Goal: Task Accomplishment & Management: Complete application form

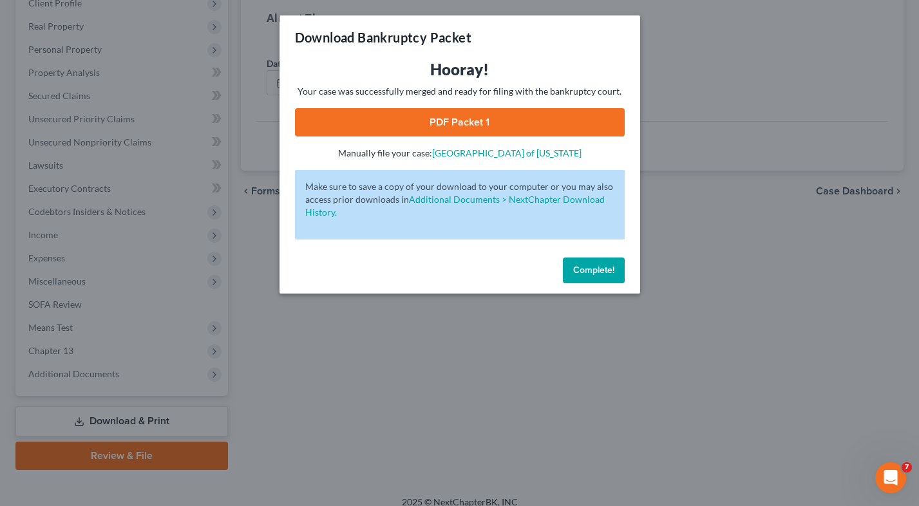
scroll to position [189, 0]
click at [580, 267] on span "Complete!" at bounding box center [593, 270] width 41 height 11
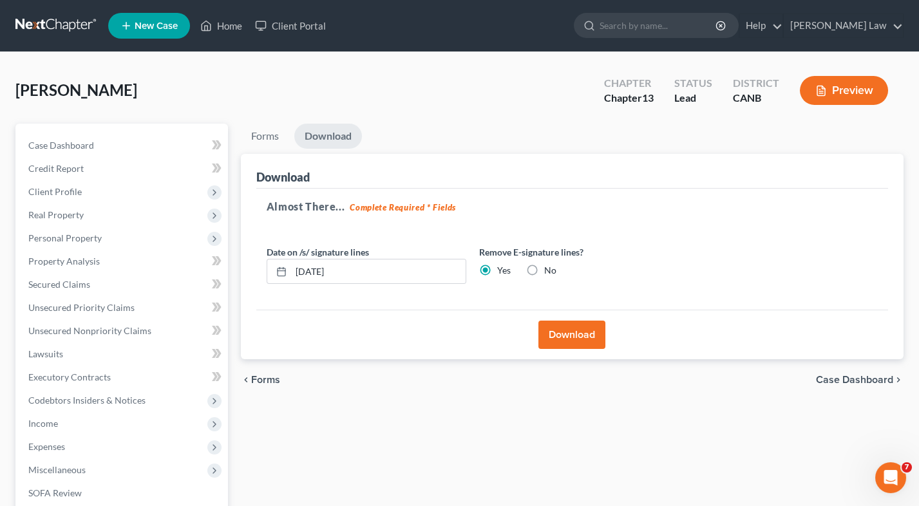
scroll to position [0, 0]
click at [131, 395] on span "Codebtors Insiders & Notices" at bounding box center [86, 400] width 117 height 11
click at [127, 412] on link "Codebtors" at bounding box center [136, 423] width 184 height 23
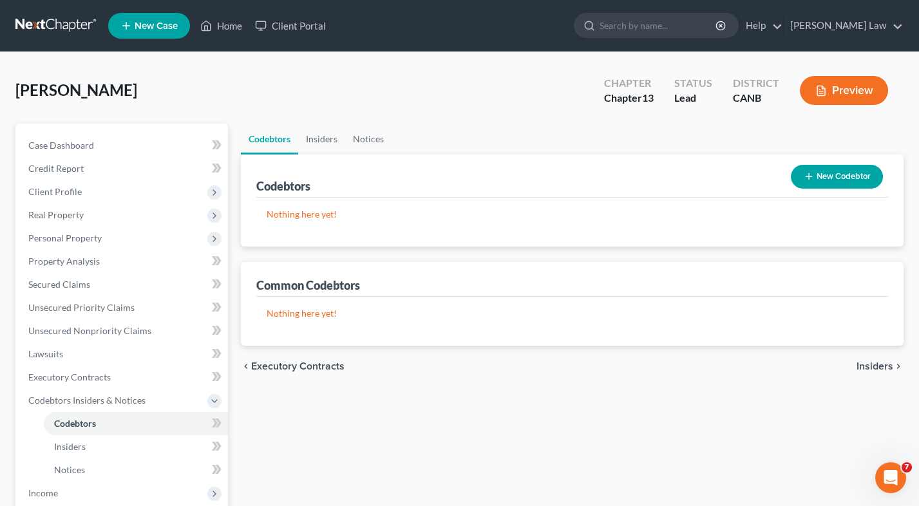
click at [827, 177] on button "New Codebtor" at bounding box center [837, 177] width 92 height 24
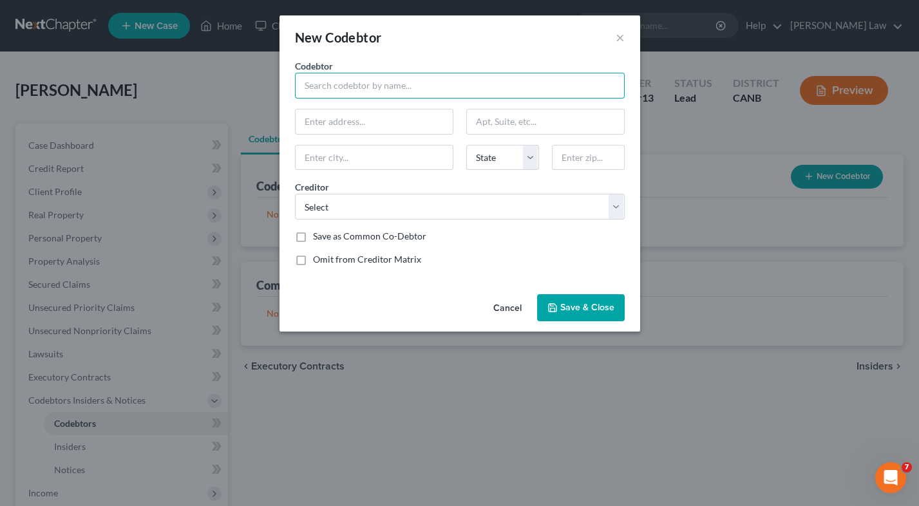
click at [438, 82] on input "text" at bounding box center [460, 86] width 330 height 26
click at [622, 36] on button "×" at bounding box center [619, 37] width 9 height 15
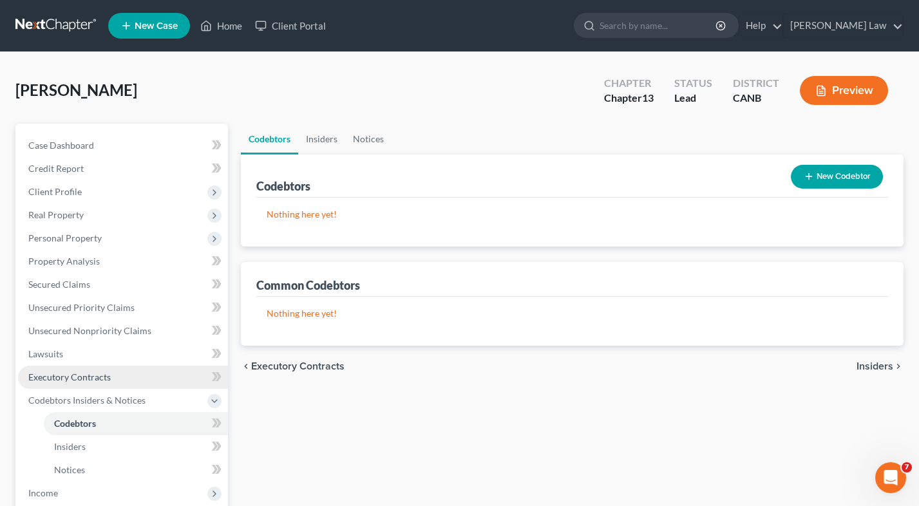
scroll to position [406, 0]
click at [100, 372] on span "Executory Contracts" at bounding box center [69, 376] width 82 height 11
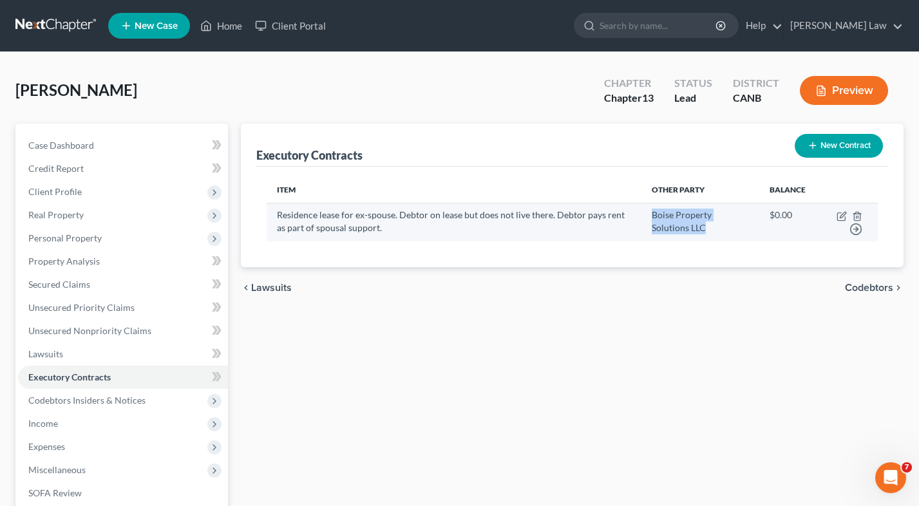
drag, startPoint x: 670, startPoint y: 213, endPoint x: 727, endPoint y: 242, distance: 64.2
click at [727, 241] on td "Boise Property Solutions LLC" at bounding box center [699, 222] width 117 height 38
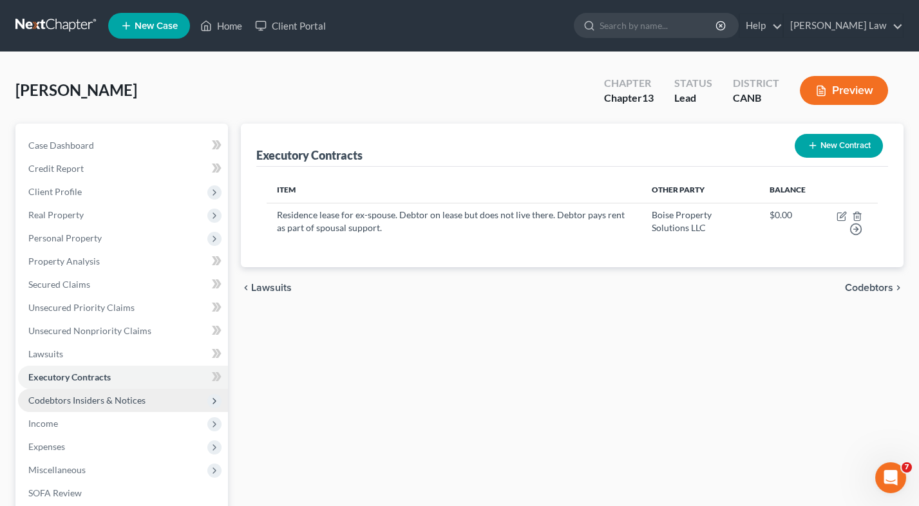
click at [116, 395] on span "Codebtors Insiders & Notices" at bounding box center [86, 400] width 117 height 11
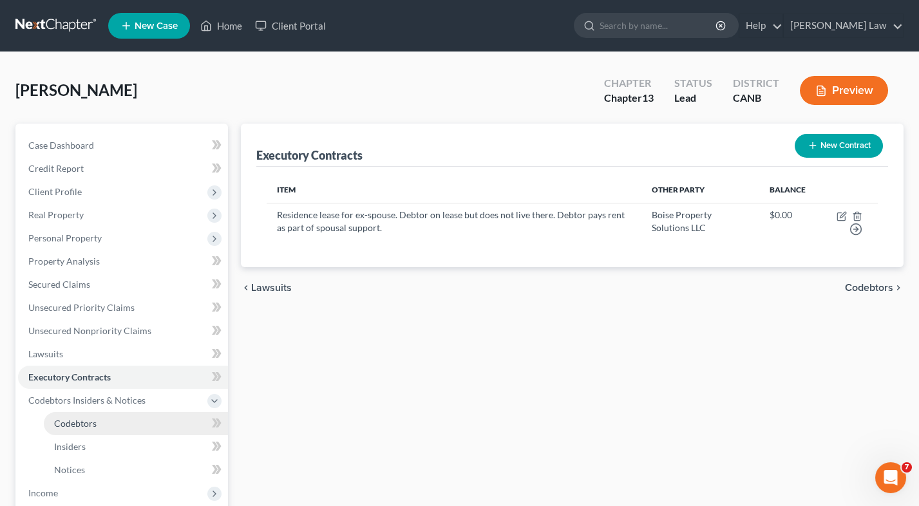
click at [113, 414] on link "Codebtors" at bounding box center [136, 423] width 184 height 23
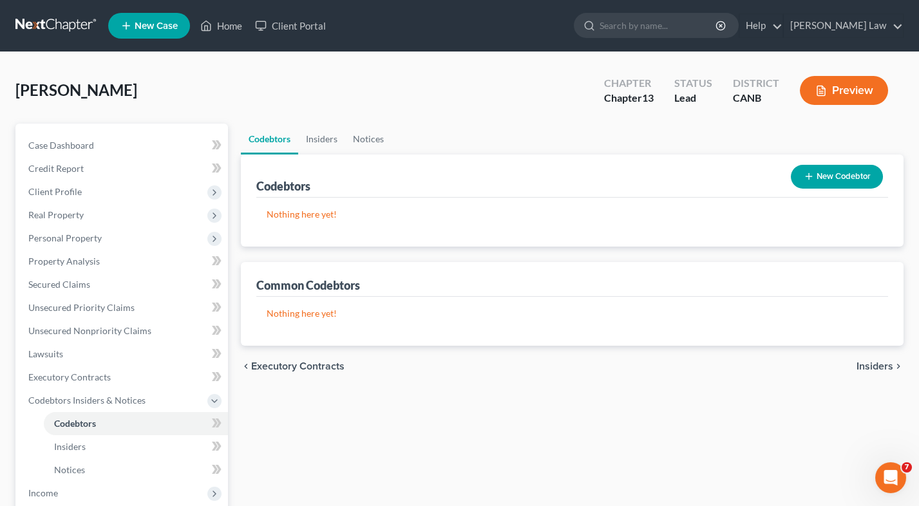
click at [843, 180] on button "New Codebtor" at bounding box center [837, 177] width 92 height 24
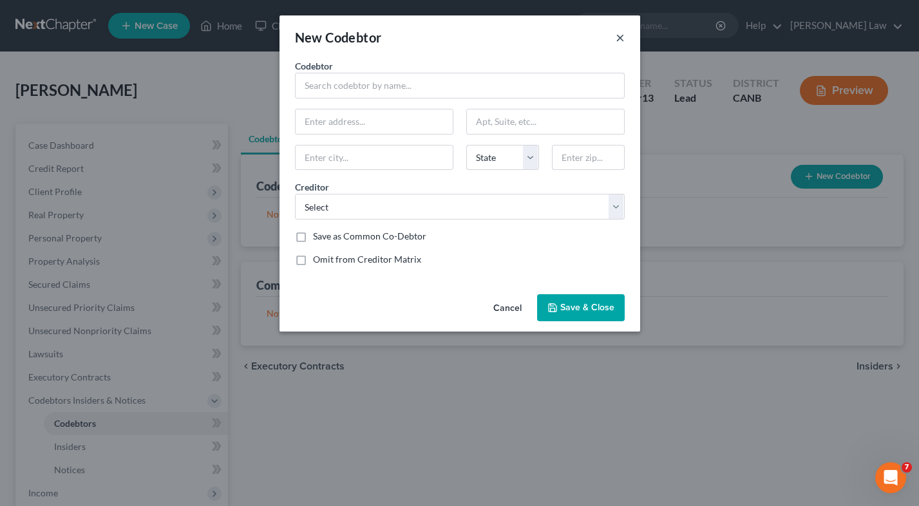
click at [619, 35] on button "×" at bounding box center [619, 37] width 9 height 15
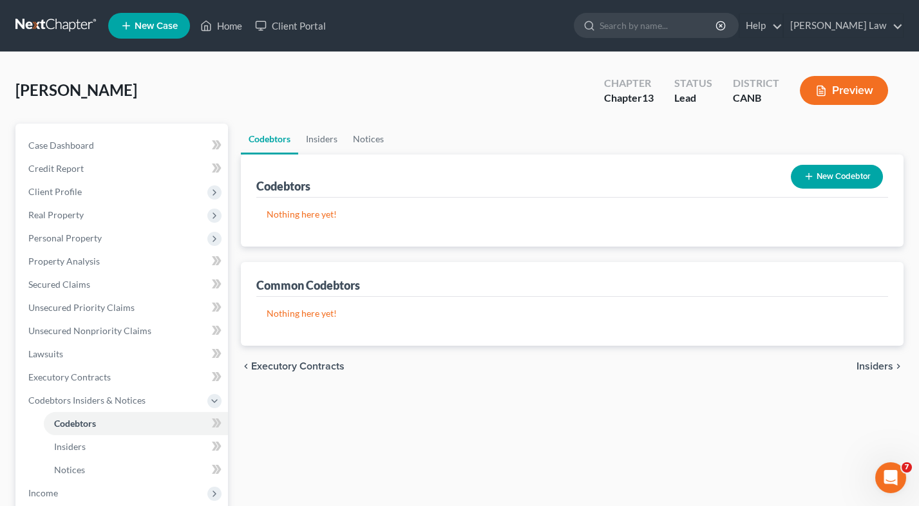
click at [824, 182] on button "New Codebtor" at bounding box center [837, 177] width 92 height 24
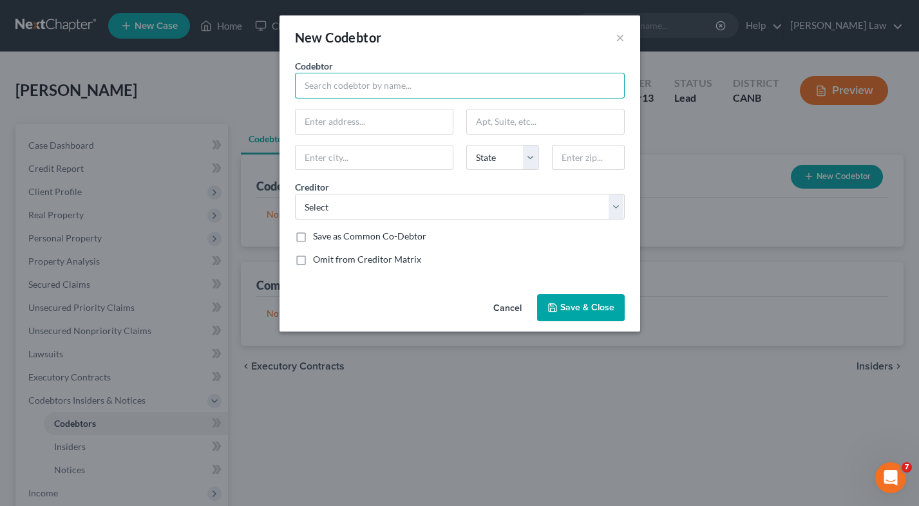
click at [469, 87] on input "text" at bounding box center [460, 86] width 330 height 26
type input "A"
type input "[PERSON_NAME] [PERSON_NAME]"
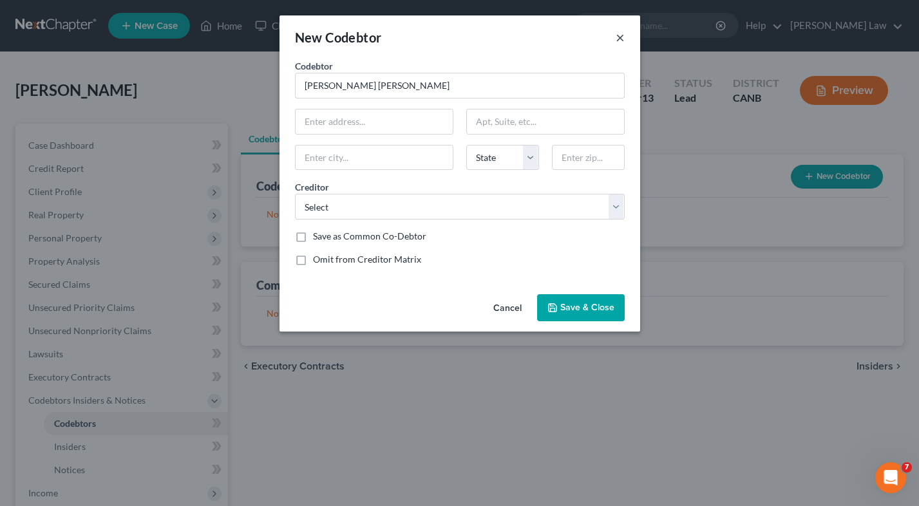
click at [620, 34] on button "×" at bounding box center [619, 37] width 9 height 15
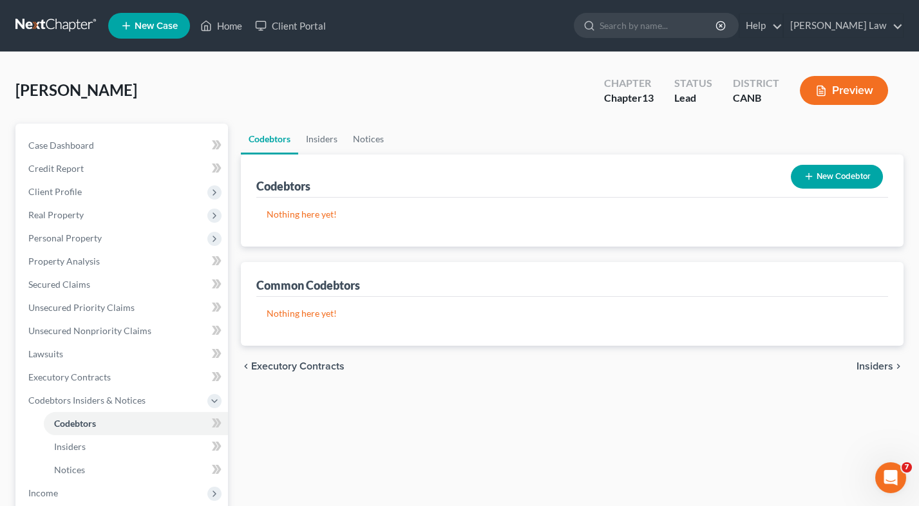
click at [820, 167] on button "New Codebtor" at bounding box center [837, 177] width 92 height 24
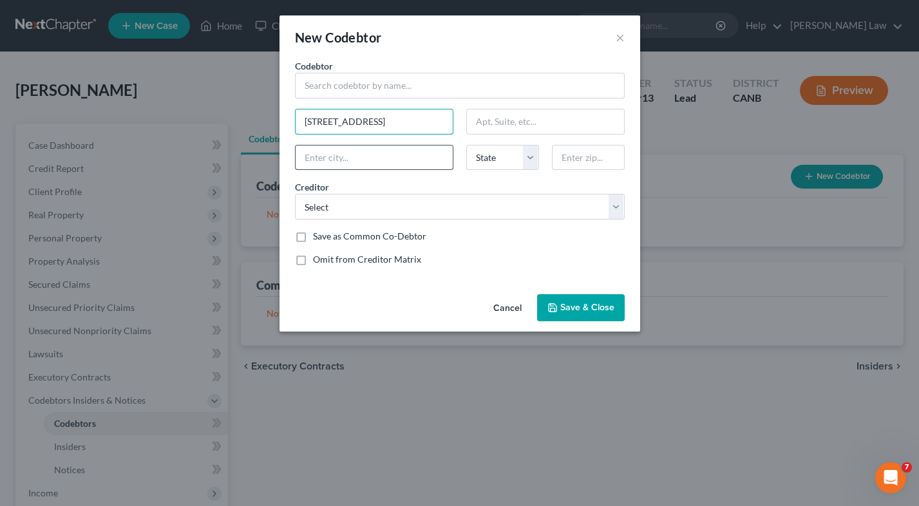
type input "[STREET_ADDRESS]"
type input "Boise"
select select "13"
click at [568, 169] on div "Codebtor * Codebtor * [GEOGRAPHIC_DATA] [GEOGRAPHIC_DATA] [US_STATE] AK AR AZ C…" at bounding box center [459, 167] width 342 height 217
type input "83709"
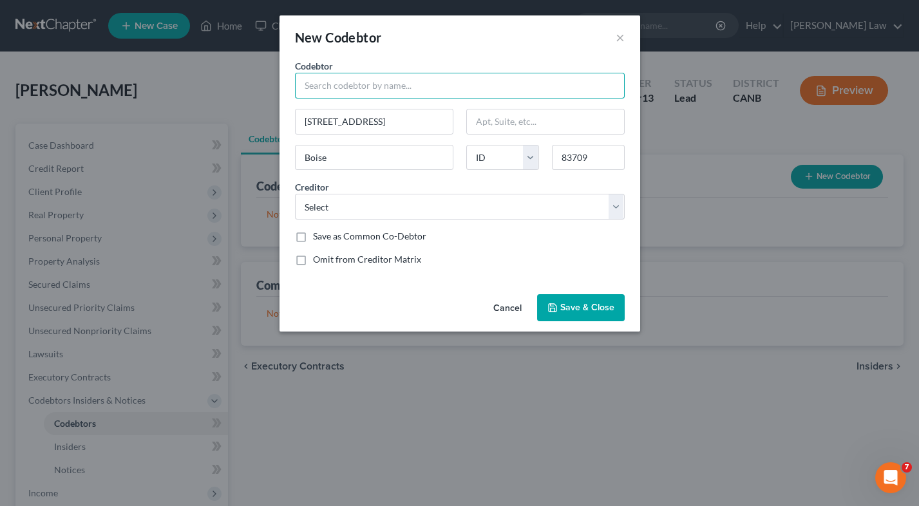
click at [390, 81] on input "text" at bounding box center [460, 86] width 330 height 26
type input "[PERSON_NAME] [PERSON_NAME]"
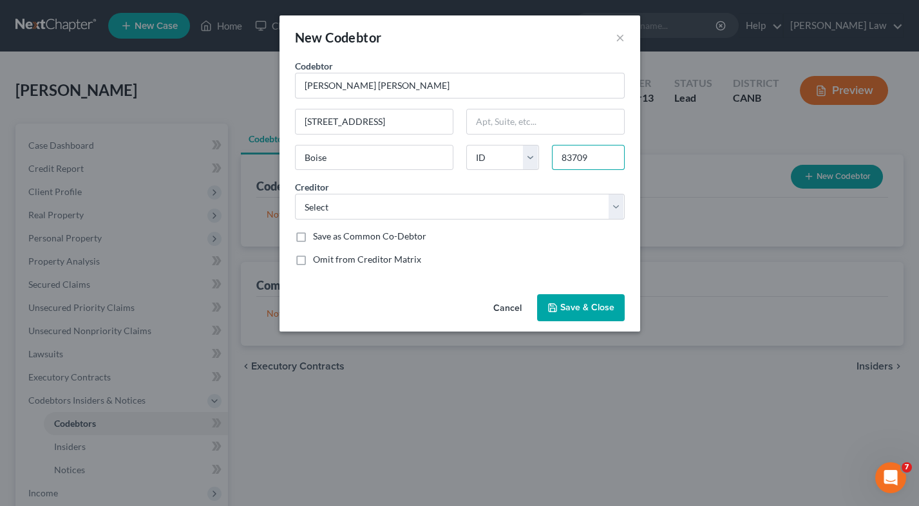
click at [592, 162] on input "83709" at bounding box center [588, 158] width 73 height 26
click at [570, 310] on span "Save & Close" at bounding box center [587, 307] width 54 height 11
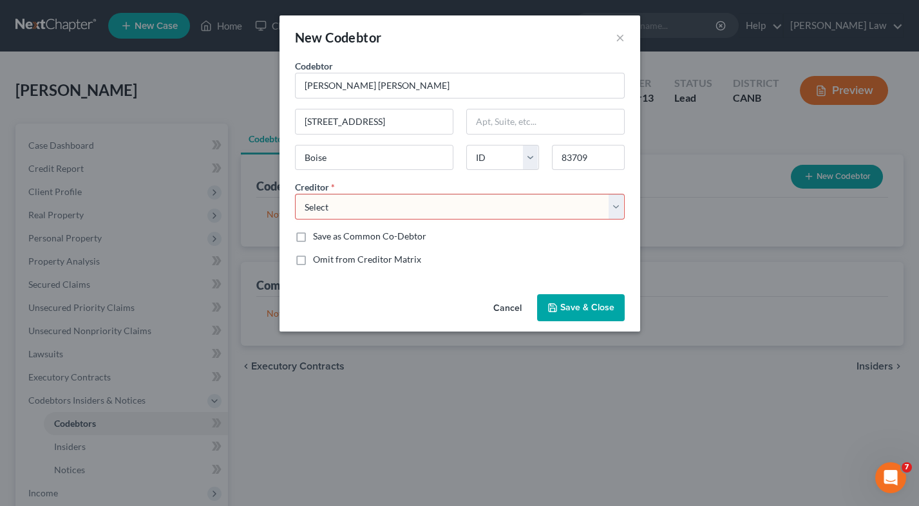
select select "4"
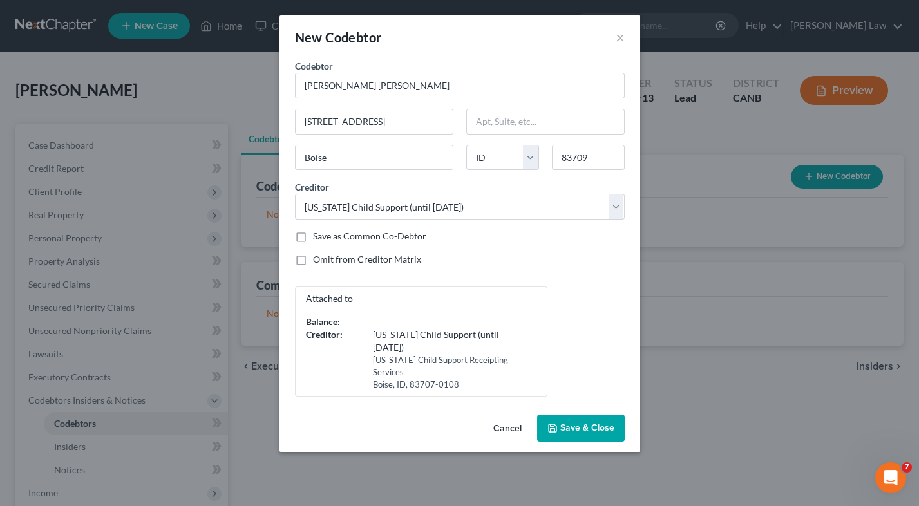
click at [560, 422] on span "Save & Close" at bounding box center [587, 427] width 54 height 11
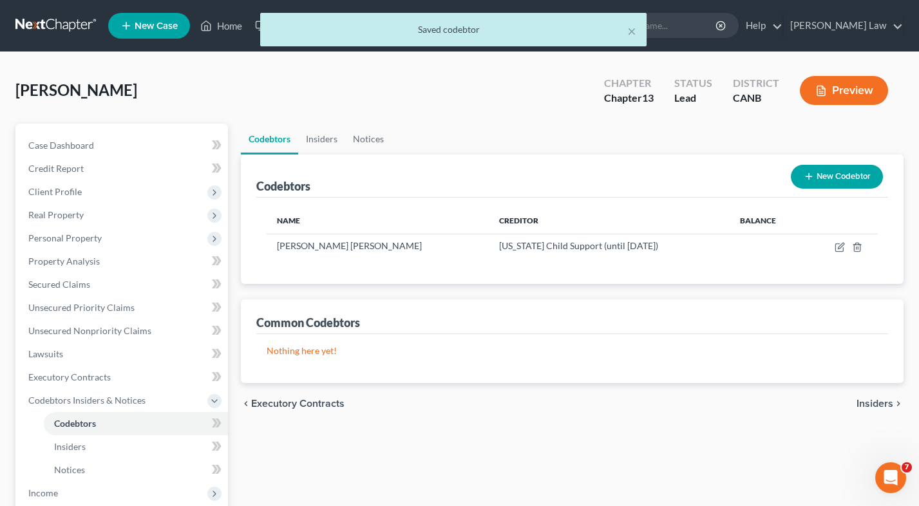
click at [837, 98] on button "Preview" at bounding box center [844, 90] width 88 height 29
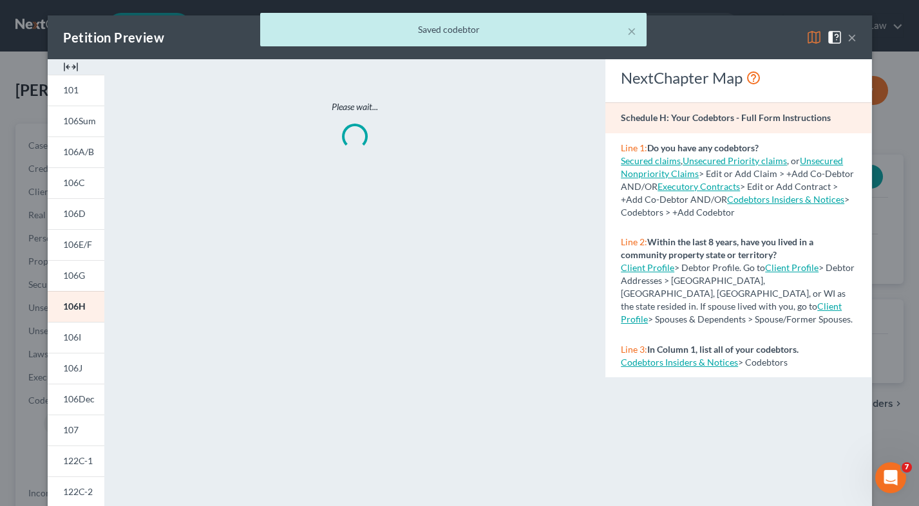
click at [808, 35] on div "× Saved codebtor" at bounding box center [453, 33] width 919 height 40
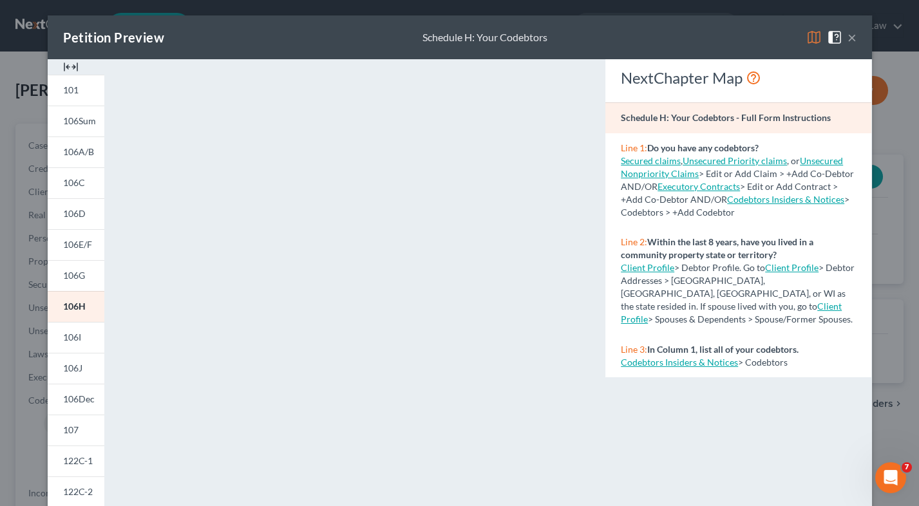
click at [812, 44] on img at bounding box center [813, 37] width 15 height 15
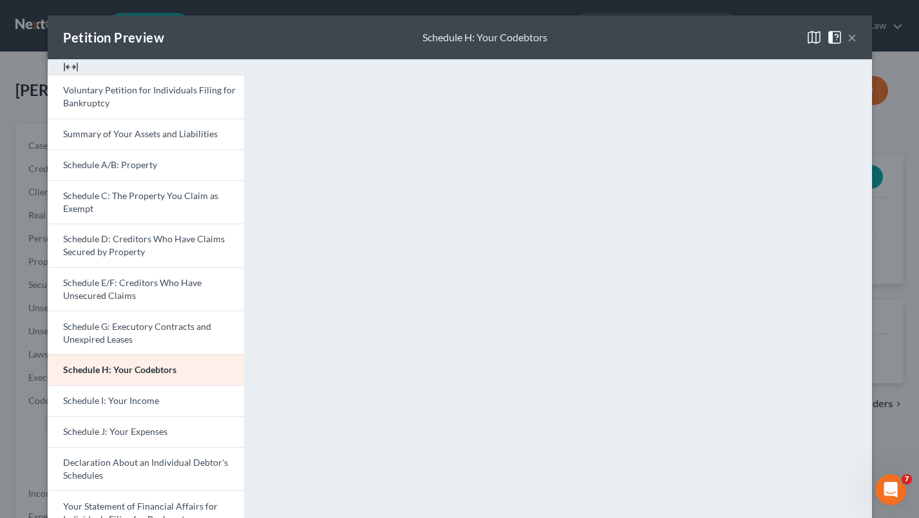
click at [848, 35] on button "×" at bounding box center [851, 37] width 9 height 15
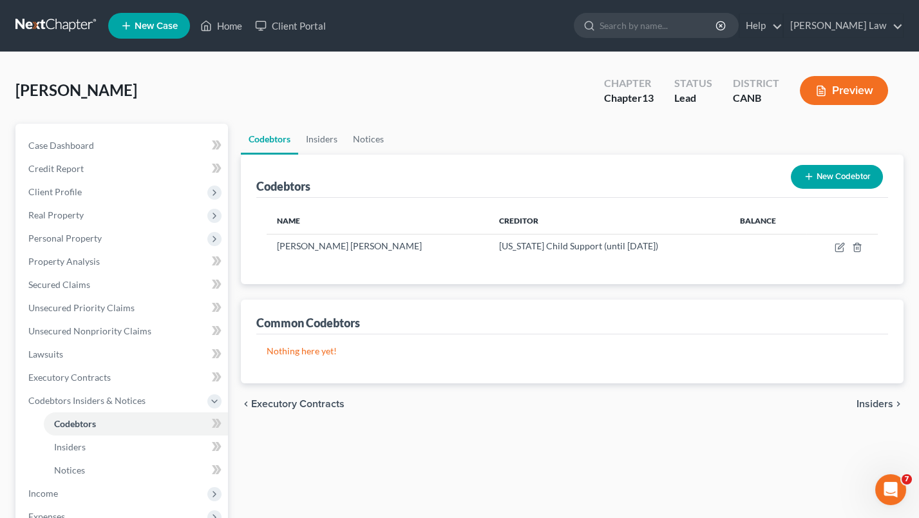
click at [297, 352] on p "Nothing here yet!" at bounding box center [572, 350] width 611 height 13
click at [838, 174] on button "New Codebtor" at bounding box center [837, 177] width 92 height 24
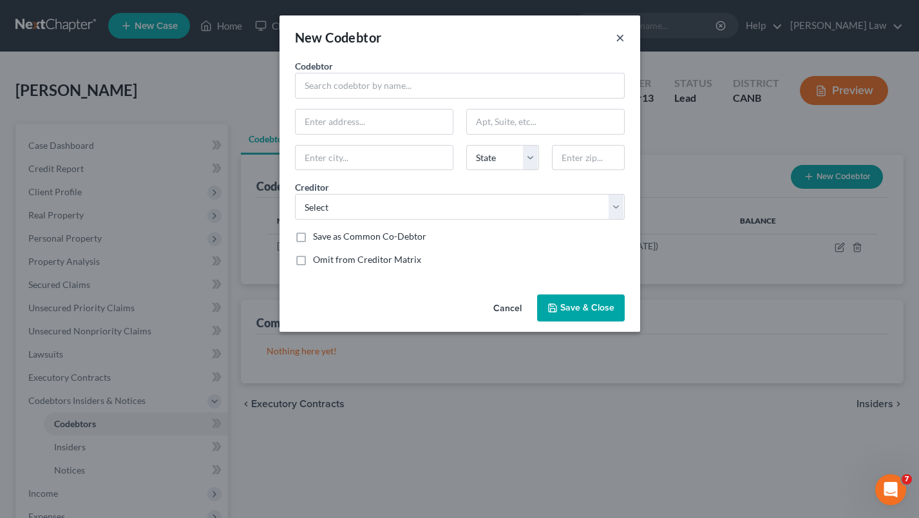
click at [621, 34] on button "×" at bounding box center [619, 37] width 9 height 15
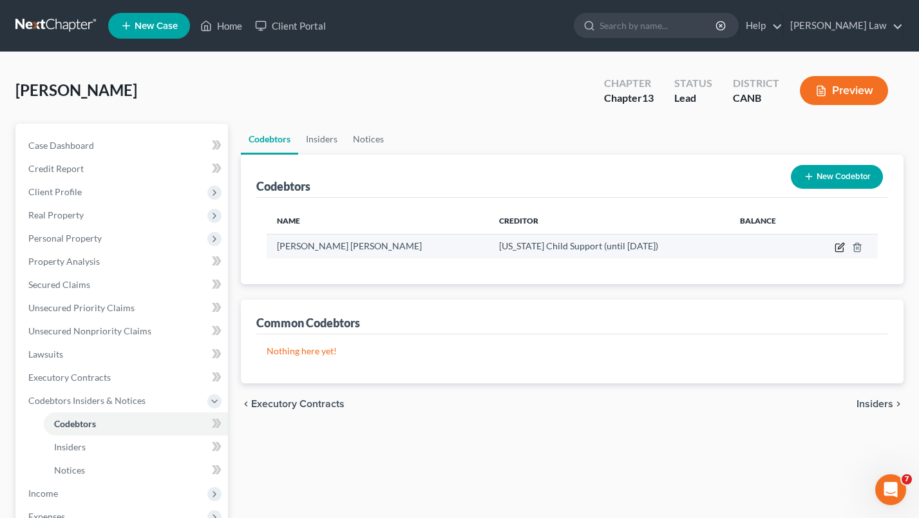
click at [839, 245] on icon "button" at bounding box center [839, 247] width 10 height 10
select select "13"
select select "4"
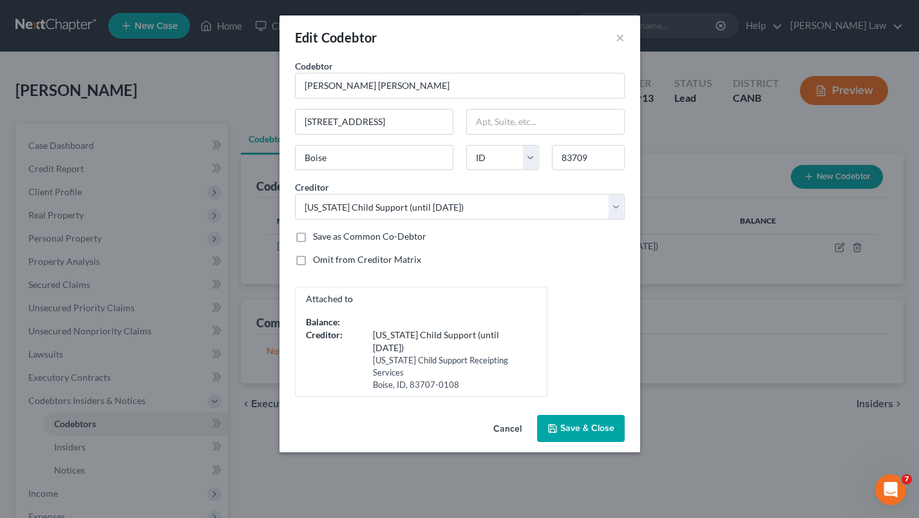
click at [313, 234] on label "Save as Common Co-Debtor" at bounding box center [369, 236] width 113 height 13
click at [318, 234] on input "Save as Common Co-Debtor" at bounding box center [322, 234] width 8 height 8
checkbox input "true"
click at [583, 422] on span "Save & Close" at bounding box center [587, 427] width 54 height 11
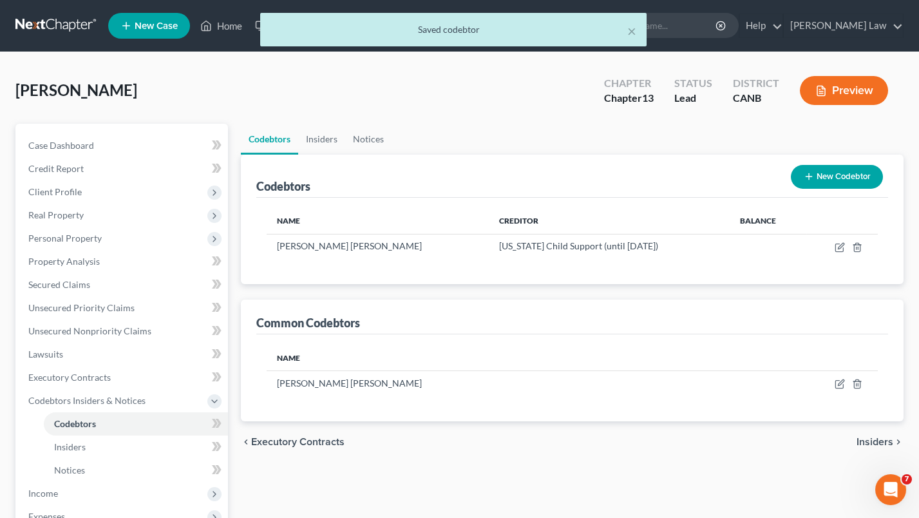
click at [832, 89] on button "Preview" at bounding box center [844, 90] width 88 height 29
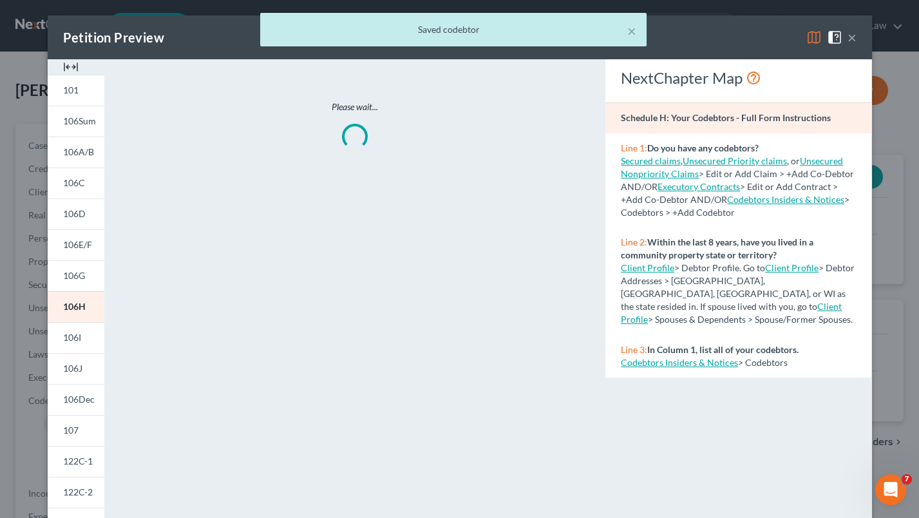
click at [811, 37] on div "× Saved codebtor" at bounding box center [453, 33] width 919 height 40
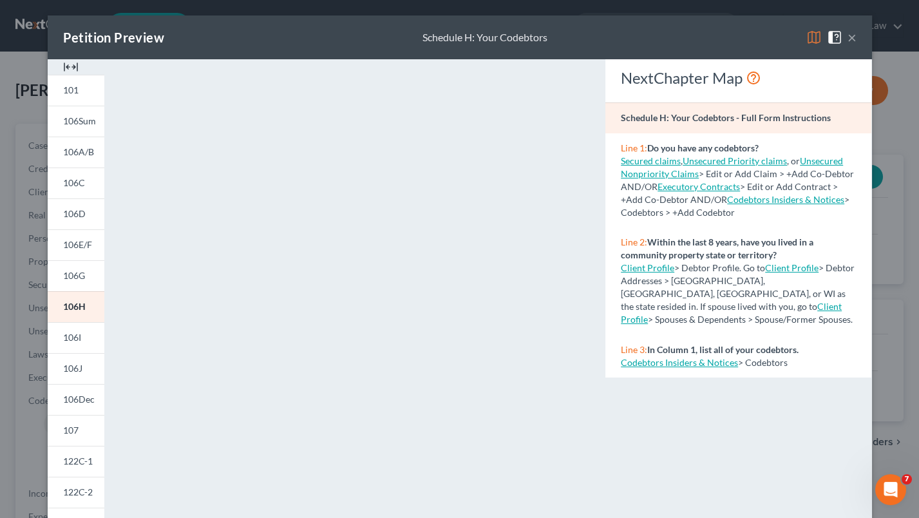
click at [814, 38] on img at bounding box center [813, 37] width 15 height 15
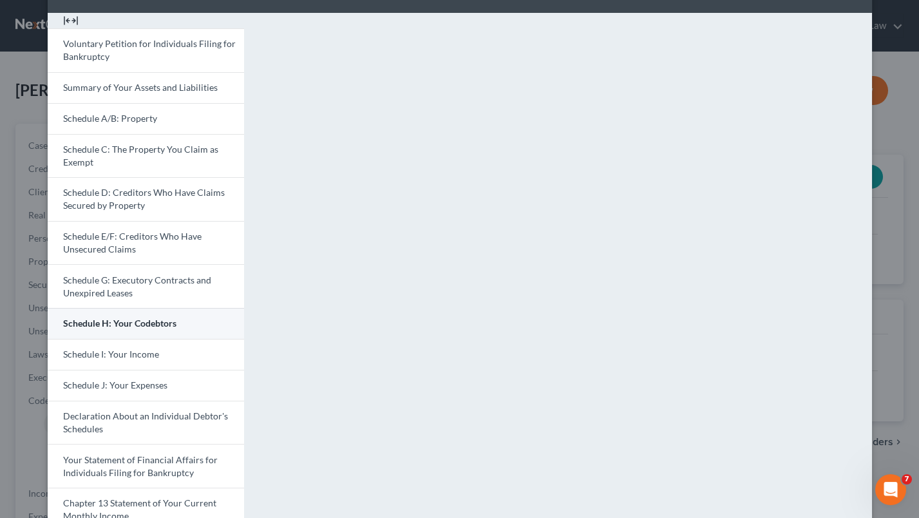
scroll to position [50, 0]
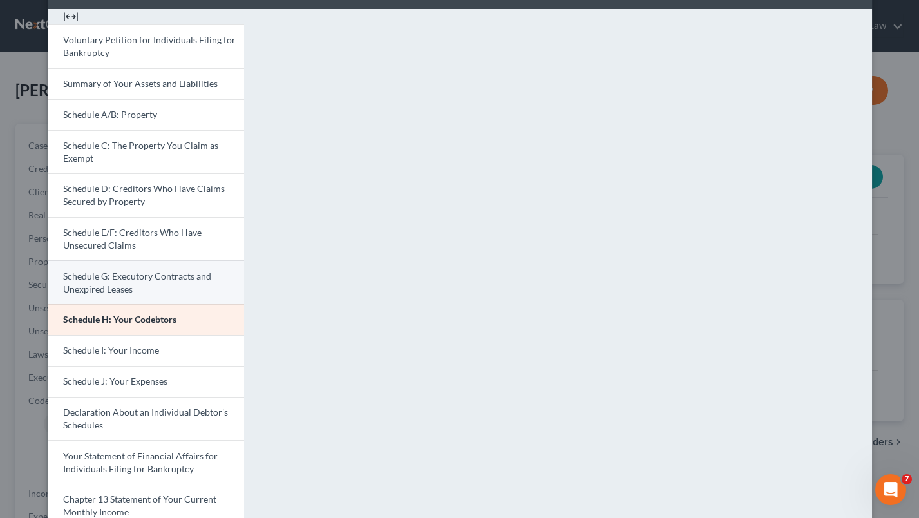
click at [176, 277] on link "Schedule G: Executory Contracts and Unexpired Leases" at bounding box center [146, 282] width 196 height 44
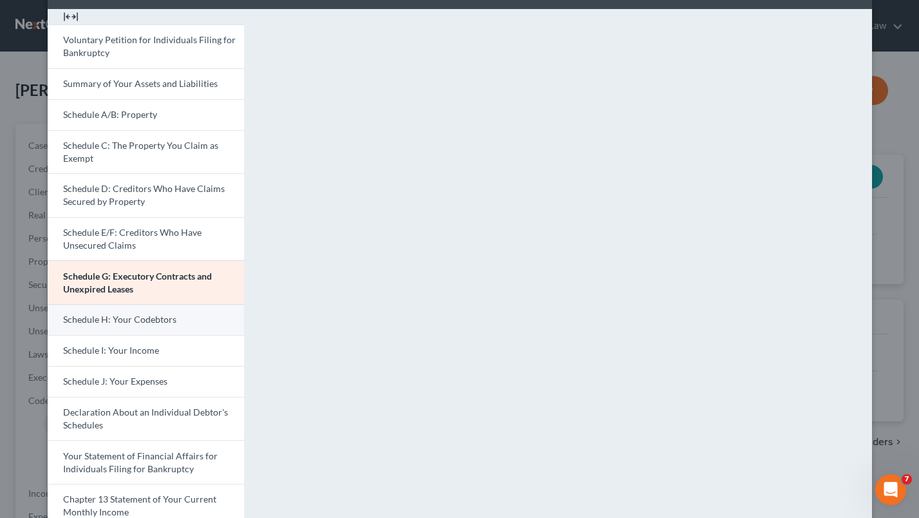
click at [178, 309] on link "Schedule H: Your Codebtors" at bounding box center [146, 319] width 196 height 31
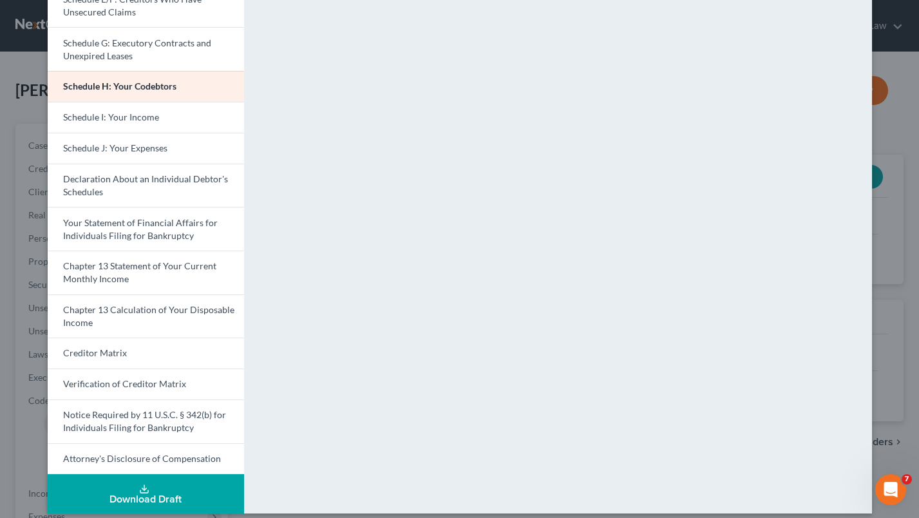
scroll to position [282, 0]
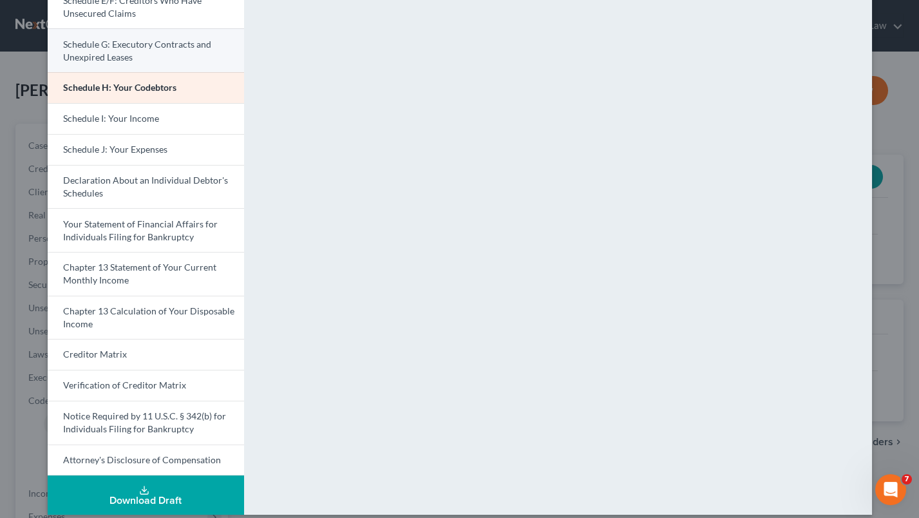
click at [183, 45] on link "Schedule G: Executory Contracts and Unexpired Leases" at bounding box center [146, 50] width 196 height 44
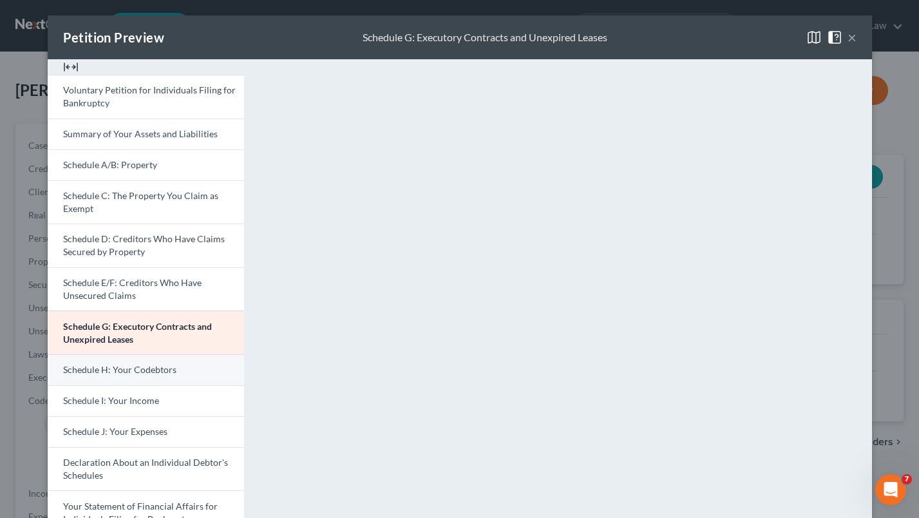
scroll to position [0, 0]
click at [854, 36] on button "×" at bounding box center [851, 37] width 9 height 15
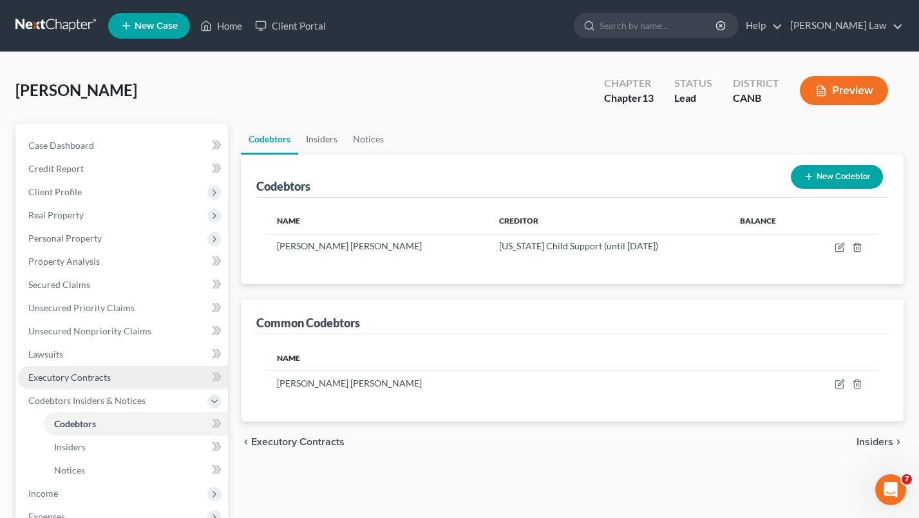
click at [107, 371] on span "Executory Contracts" at bounding box center [69, 376] width 82 height 11
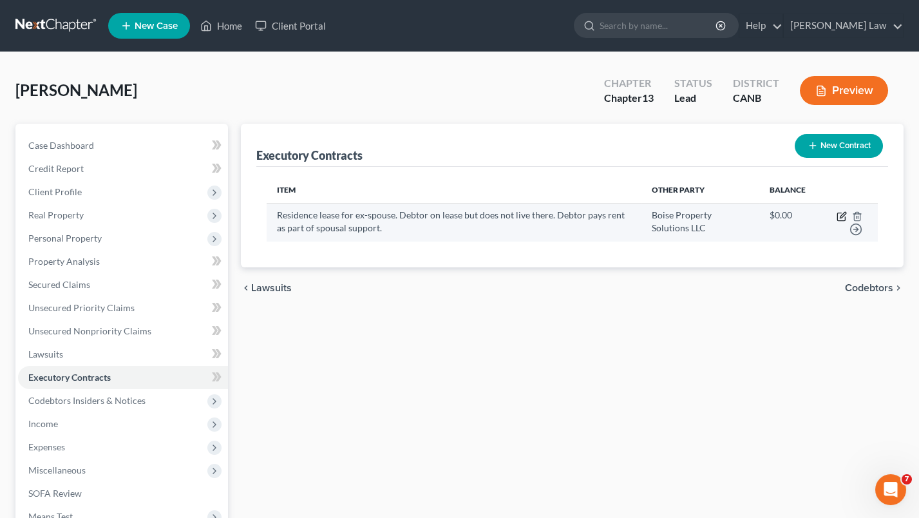
click at [847, 211] on icon "button" at bounding box center [841, 216] width 10 height 10
select select "3"
select select "13"
select select "3"
select select "0"
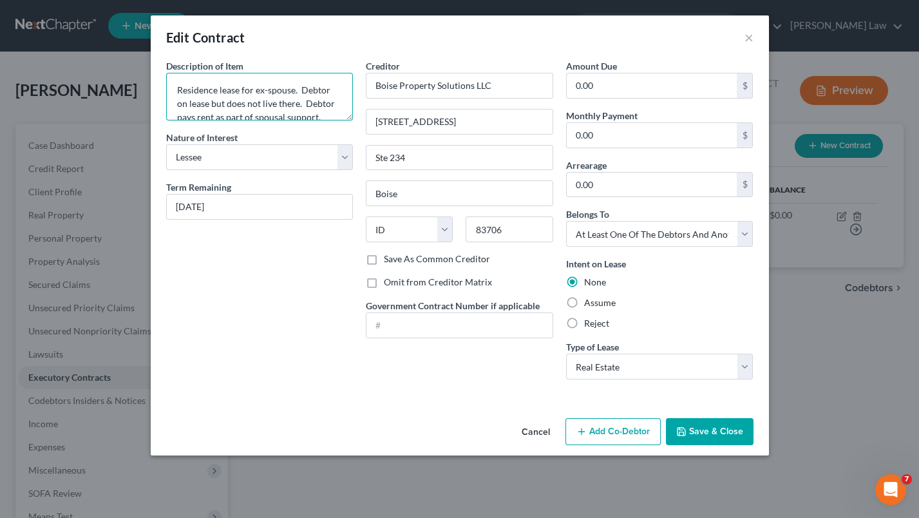
click at [216, 88] on textarea "Residence lease for ex-spouse. Debtor on lease but does not live there. Debtor …" at bounding box center [259, 97] width 187 height 48
type textarea "Residential lease for ex-spouse. Debtor on lease but does not live there. Debto…"
click at [584, 300] on label "Assume" at bounding box center [600, 302] width 32 height 13
click at [589, 300] on input "Assume" at bounding box center [593, 300] width 8 height 8
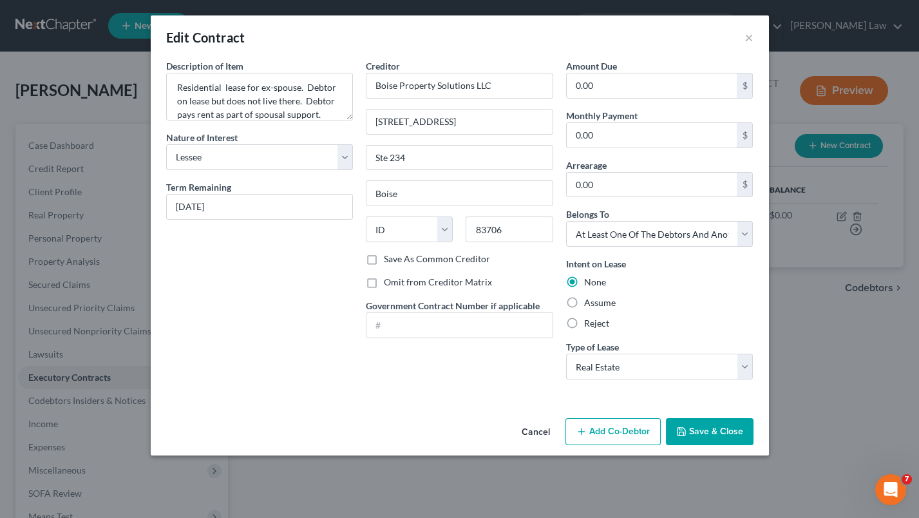
radio input "true"
click at [708, 426] on button "Save & Close" at bounding box center [710, 431] width 88 height 27
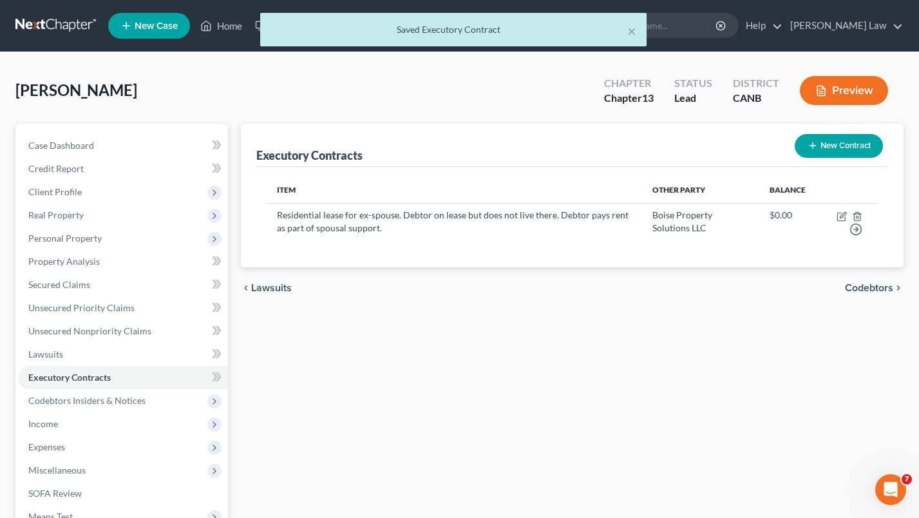
click at [850, 84] on button "Preview" at bounding box center [844, 90] width 88 height 29
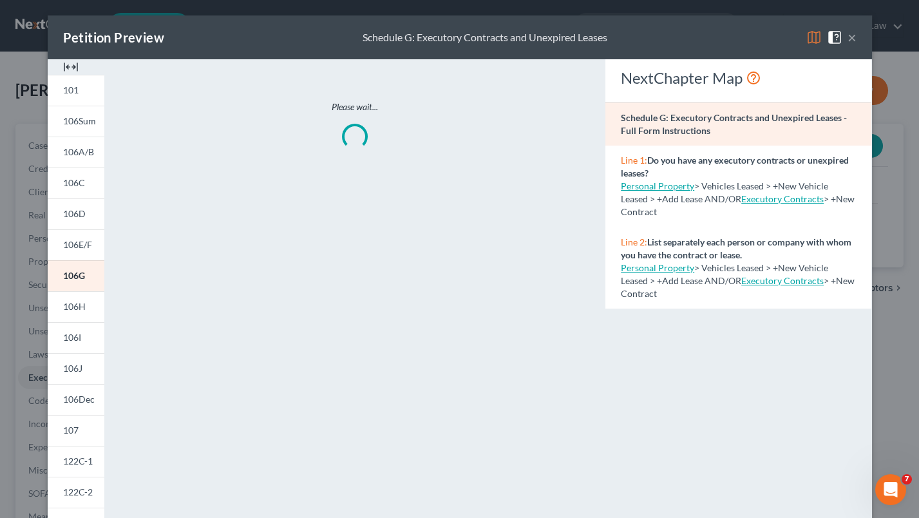
click at [807, 39] on img at bounding box center [813, 37] width 15 height 15
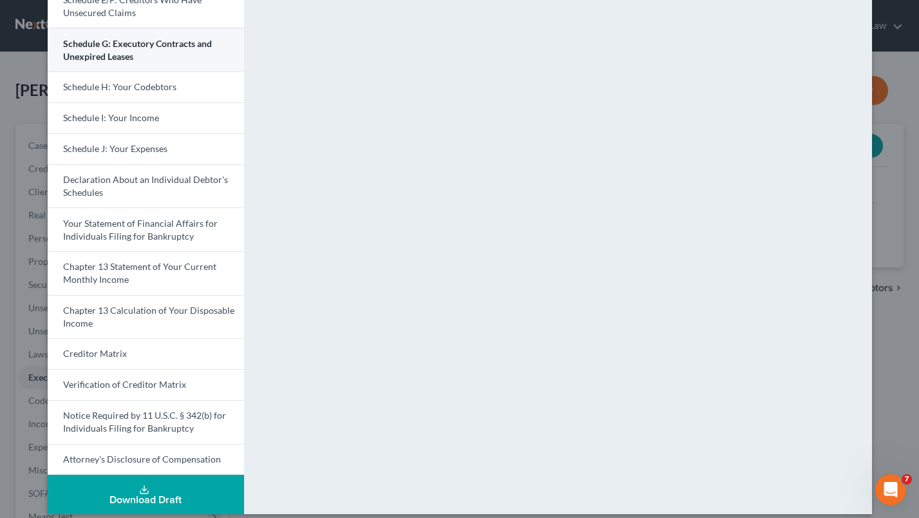
scroll to position [282, 0]
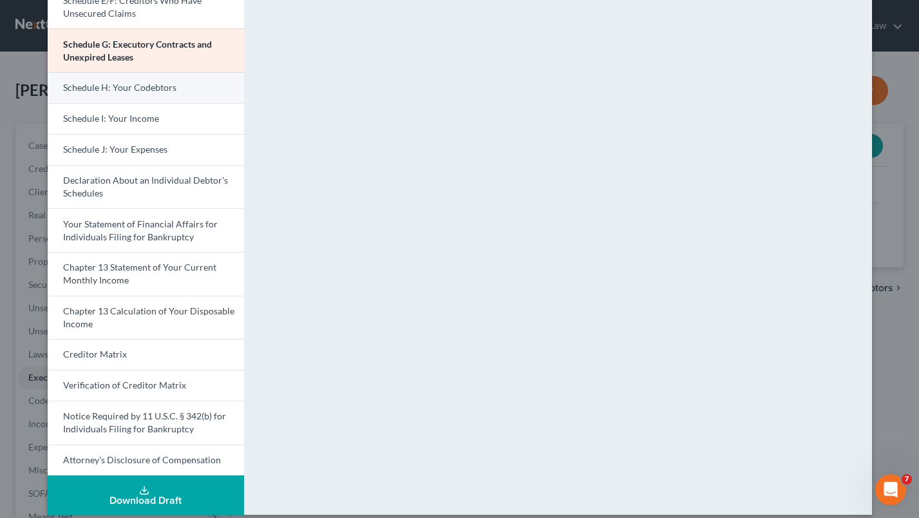
click at [171, 83] on span "Schedule H: Your Codebtors" at bounding box center [119, 87] width 113 height 11
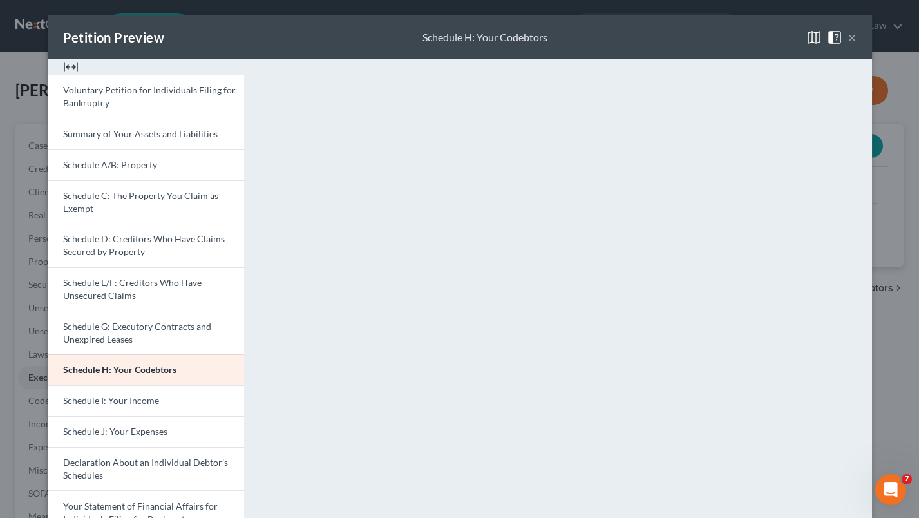
scroll to position [0, 0]
click at [854, 33] on button "×" at bounding box center [851, 37] width 9 height 15
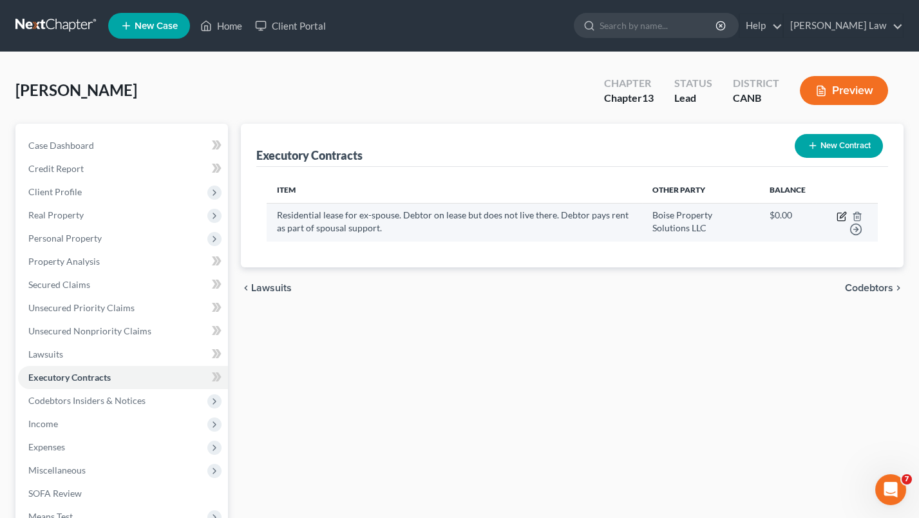
click at [845, 214] on icon "button" at bounding box center [842, 215] width 6 height 6
select select "3"
select select "13"
select select "3"
select select "0"
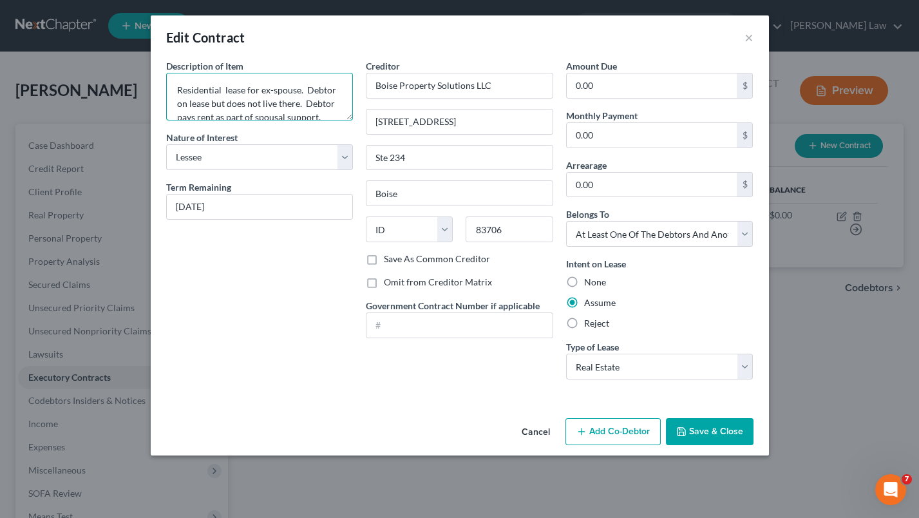
click at [311, 104] on textarea "Residential lease for ex-spouse. Debtor on lease but does not live there. Debto…" at bounding box center [259, 97] width 187 height 48
click at [698, 427] on button "Save & Close" at bounding box center [710, 431] width 88 height 27
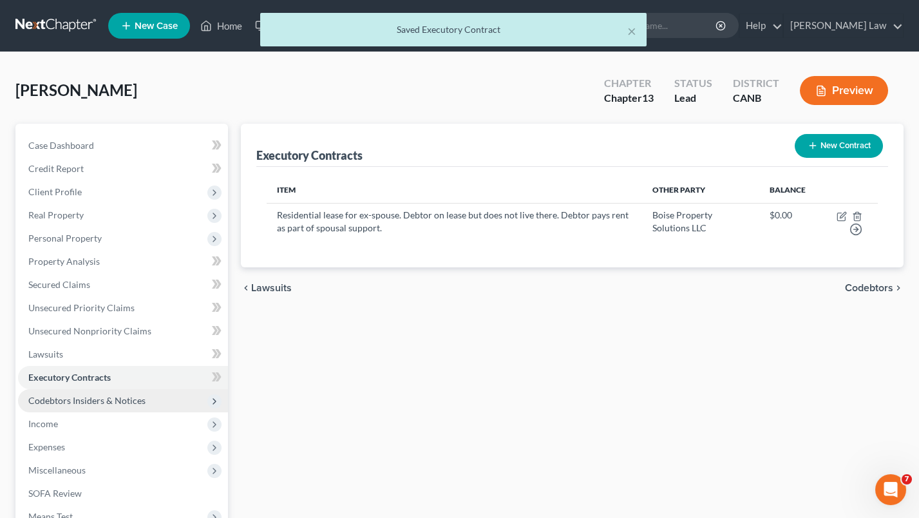
click at [97, 398] on span "Codebtors Insiders & Notices" at bounding box center [123, 400] width 210 height 23
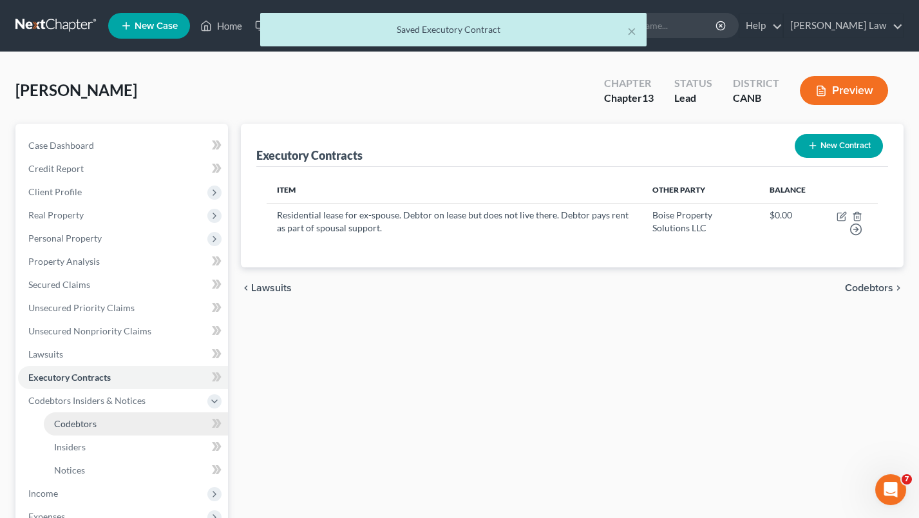
click at [95, 418] on span "Codebtors" at bounding box center [75, 423] width 42 height 11
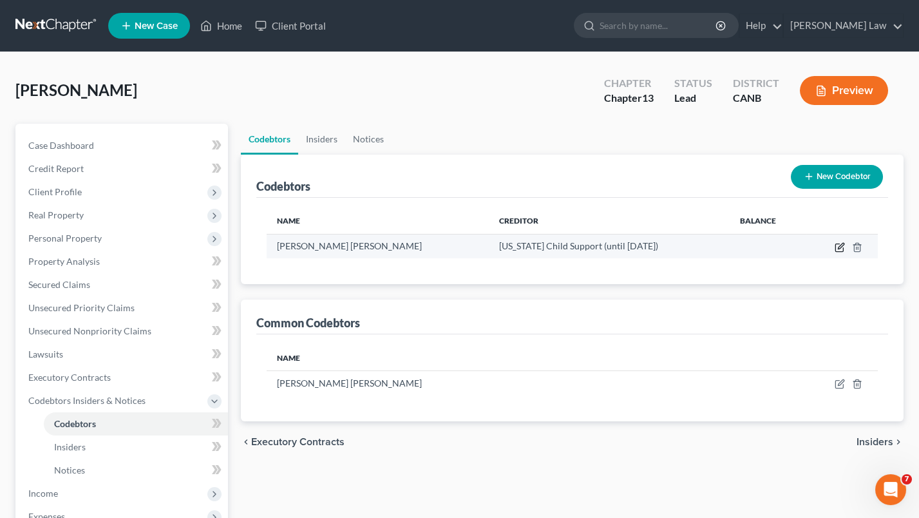
click at [842, 248] on icon "button" at bounding box center [839, 247] width 10 height 10
select select "13"
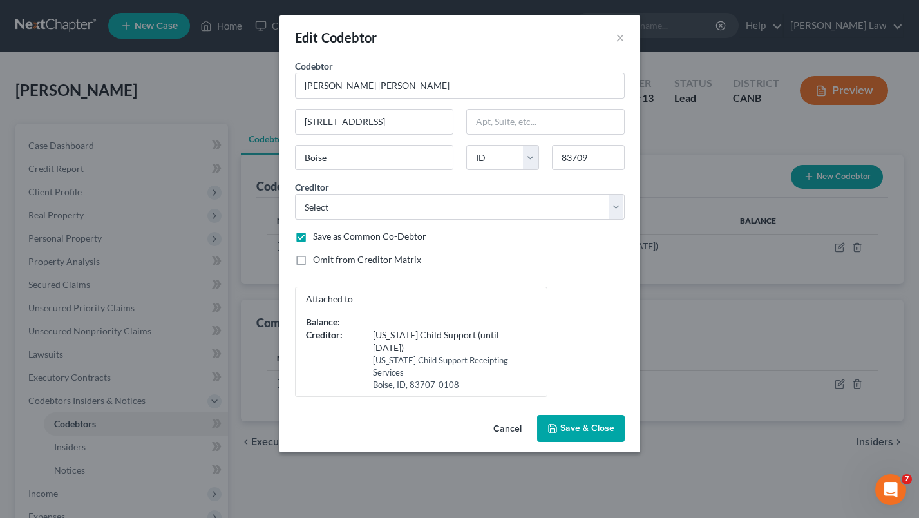
click at [313, 259] on label "Omit from Creditor Matrix" at bounding box center [367, 259] width 108 height 13
click at [318, 259] on input "Omit from Creditor Matrix" at bounding box center [322, 257] width 8 height 8
click at [313, 257] on label "Omit from Creditor Matrix" at bounding box center [367, 259] width 108 height 13
click at [318, 257] on input "Omit from Creditor Matrix" at bounding box center [322, 257] width 8 height 8
checkbox input "false"
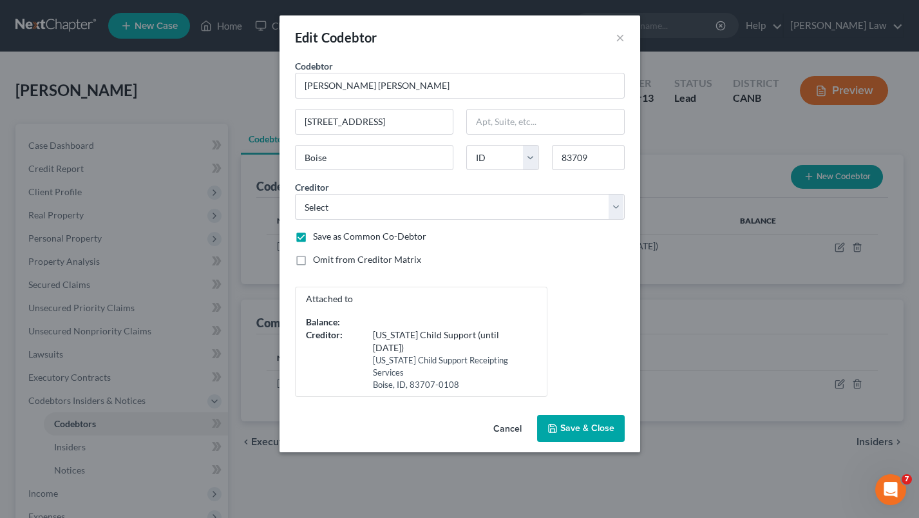
click at [567, 422] on span "Save & Close" at bounding box center [587, 427] width 54 height 11
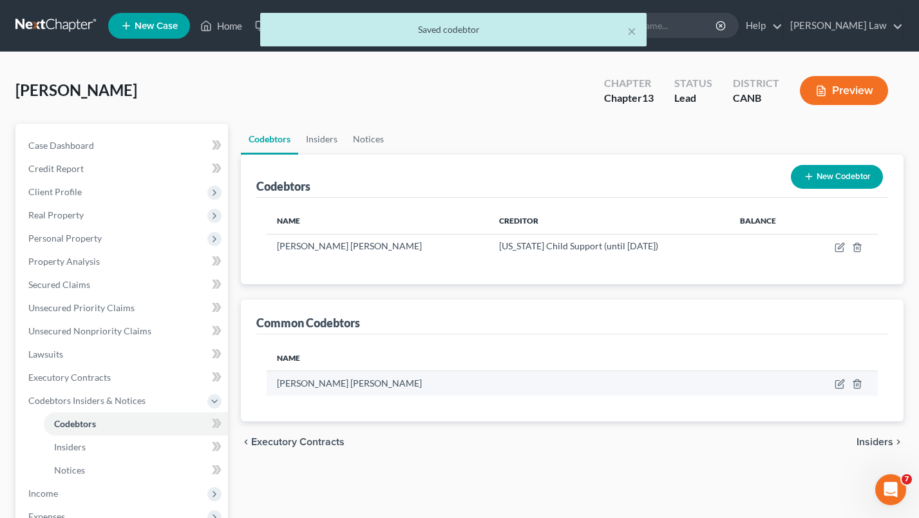
click at [832, 380] on td at bounding box center [802, 383] width 149 height 24
click at [832, 382] on td at bounding box center [802, 383] width 149 height 24
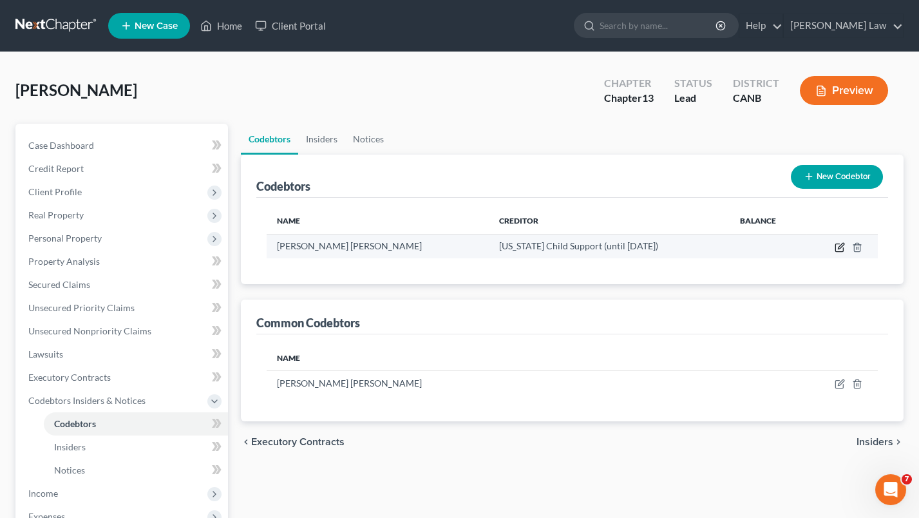
click at [841, 242] on icon "button" at bounding box center [839, 247] width 10 height 10
select select "13"
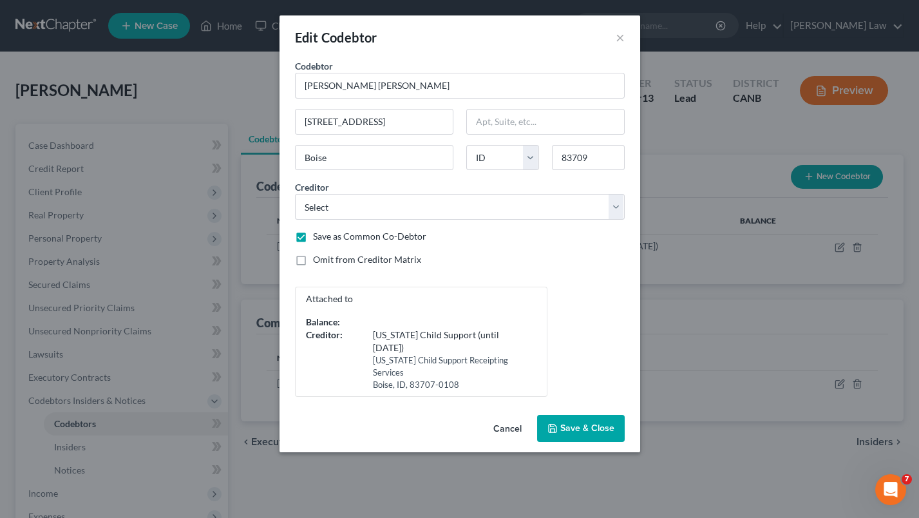
click at [577, 422] on span "Save & Close" at bounding box center [587, 427] width 54 height 11
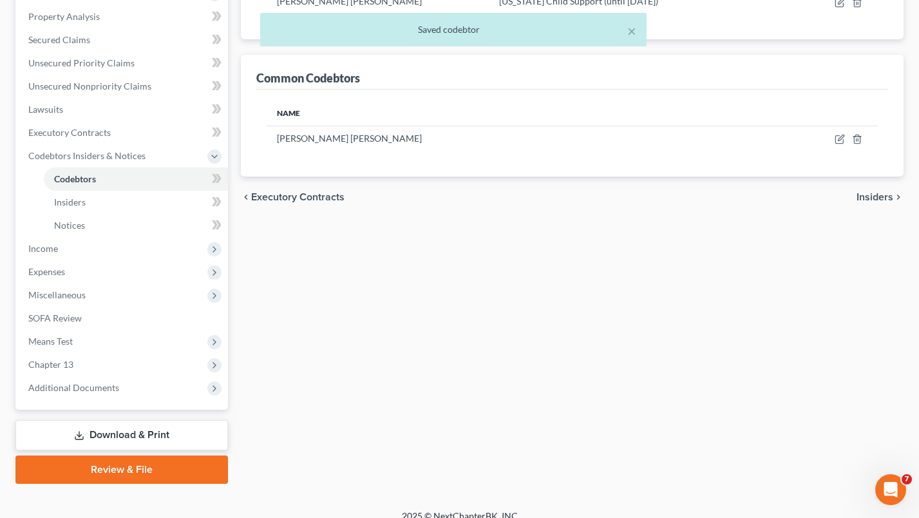
click at [145, 420] on link "Download & Print" at bounding box center [121, 435] width 212 height 30
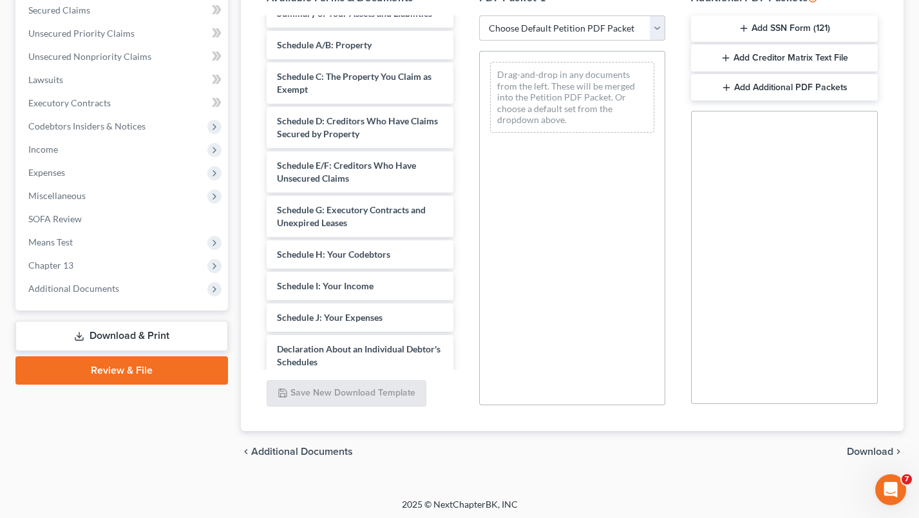
scroll to position [4471, 0]
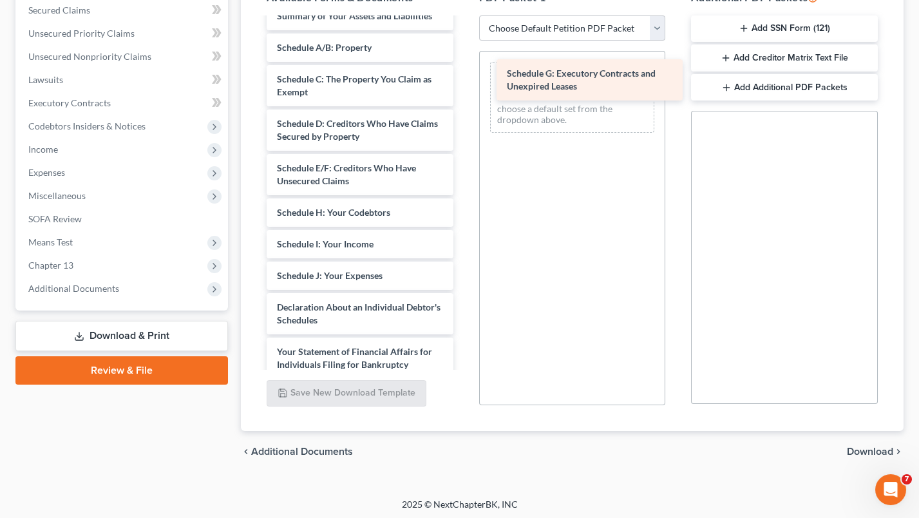
drag, startPoint x: 353, startPoint y: 155, endPoint x: 583, endPoint y: 77, distance: 242.5
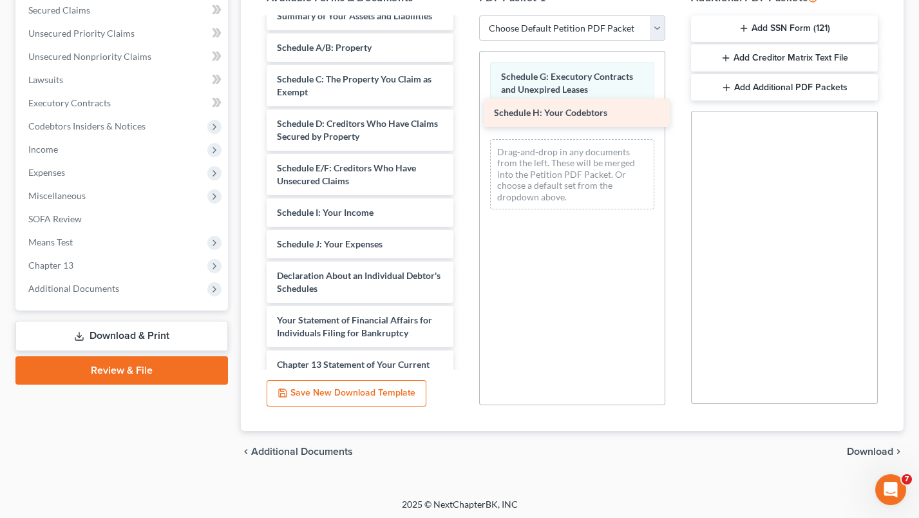
drag, startPoint x: 332, startPoint y: 155, endPoint x: 550, endPoint y: 116, distance: 221.1
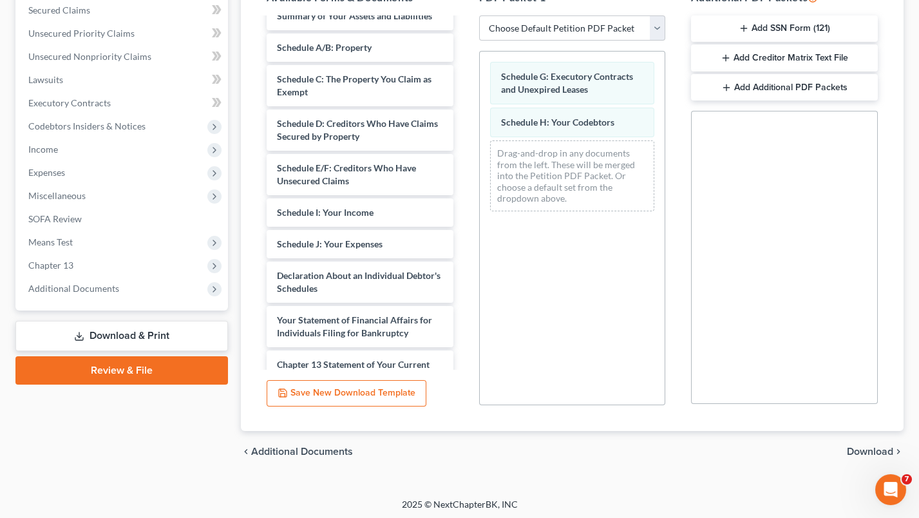
click at [864, 449] on span "Download" at bounding box center [870, 451] width 46 height 10
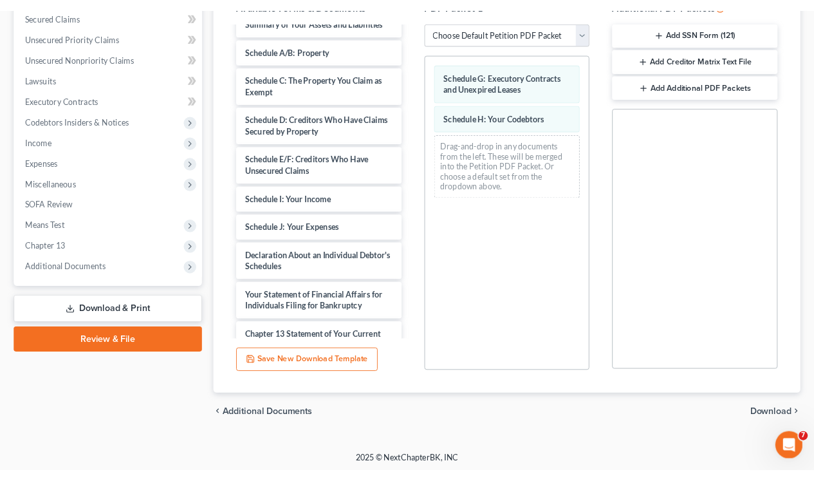
scroll to position [177, 0]
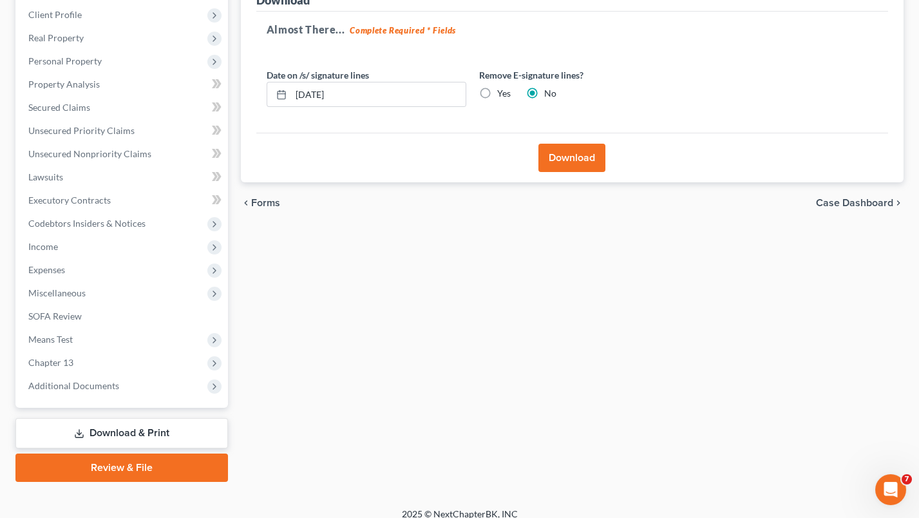
click at [497, 92] on label "Yes" at bounding box center [504, 93] width 14 height 13
click at [502, 92] on input "Yes" at bounding box center [506, 91] width 8 height 8
radio input "true"
radio input "false"
click at [567, 149] on button "Download" at bounding box center [571, 158] width 67 height 28
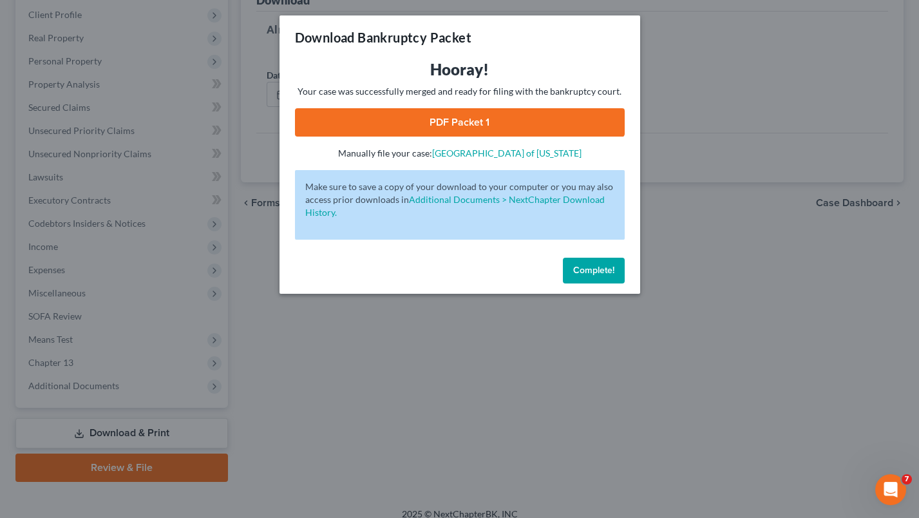
click at [507, 120] on link "PDF Packet 1" at bounding box center [460, 122] width 330 height 28
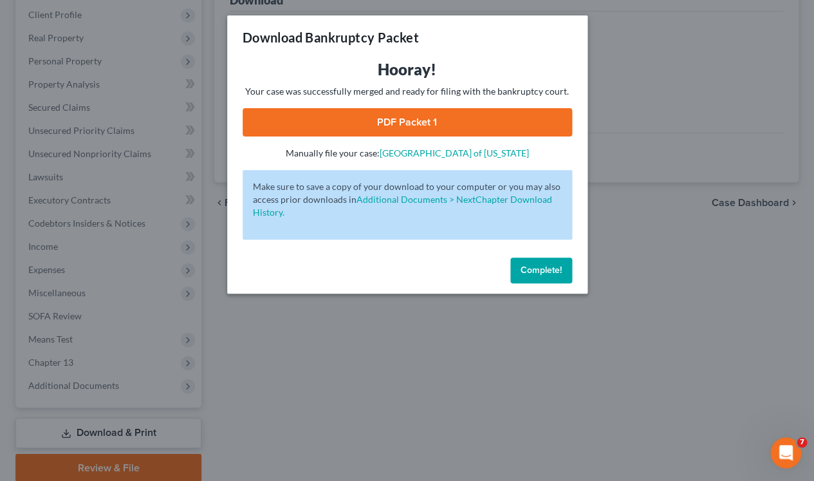
click at [533, 272] on span "Complete!" at bounding box center [541, 270] width 41 height 11
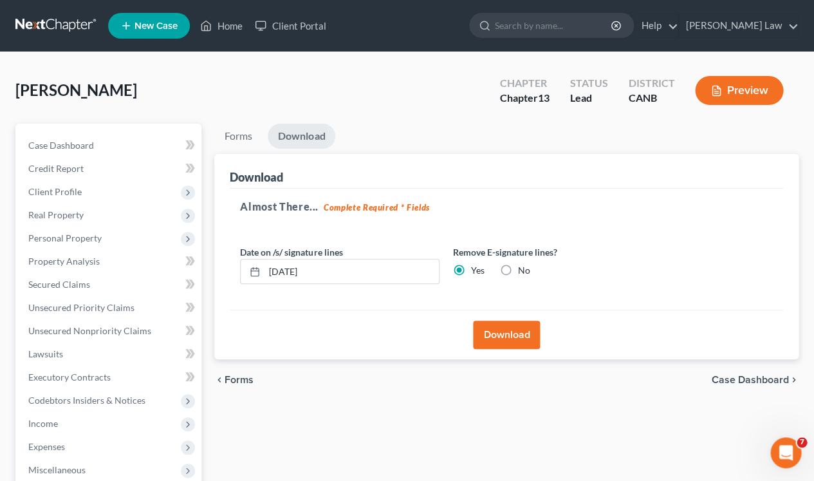
scroll to position [0, 0]
click at [588, 32] on input "search" at bounding box center [554, 26] width 118 height 24
type input "[PERSON_NAME]"
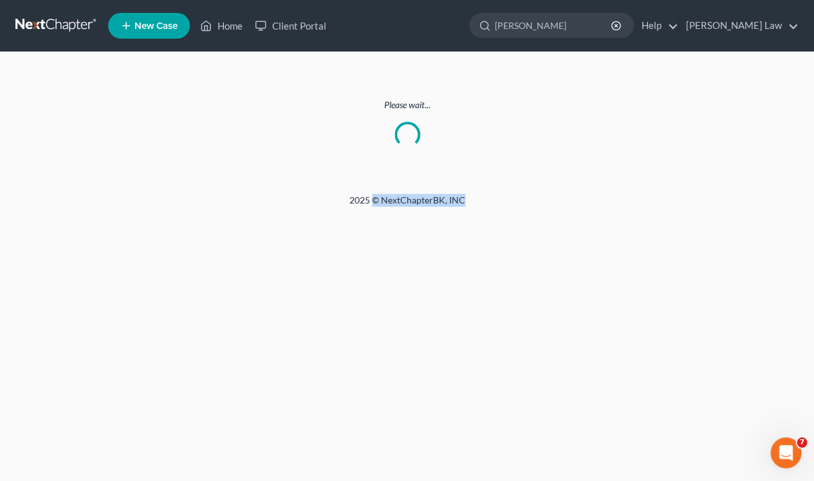
drag, startPoint x: 374, startPoint y: 195, endPoint x: 471, endPoint y: 203, distance: 97.6
click at [471, 204] on div "2025 © NextChapterBK, INC" at bounding box center [408, 205] width 734 height 23
click at [471, 189] on div "Please wait..." at bounding box center [407, 123] width 814 height 142
click at [317, 23] on link "Client Portal" at bounding box center [291, 25] width 84 height 23
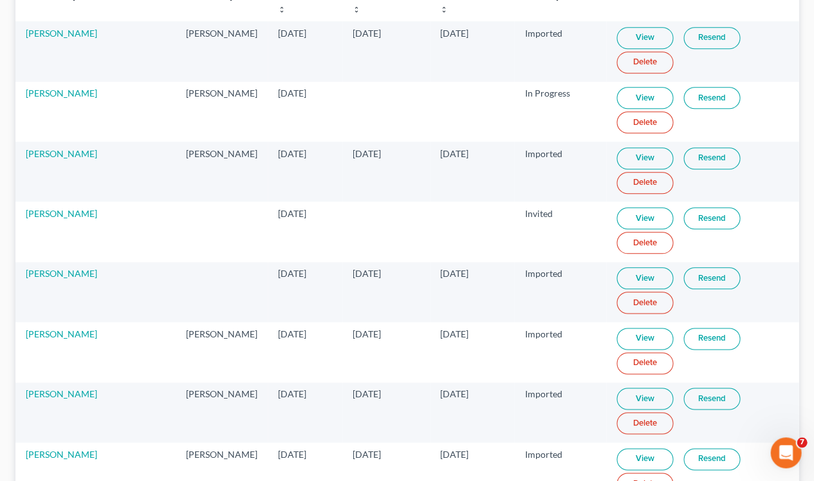
scroll to position [30, 0]
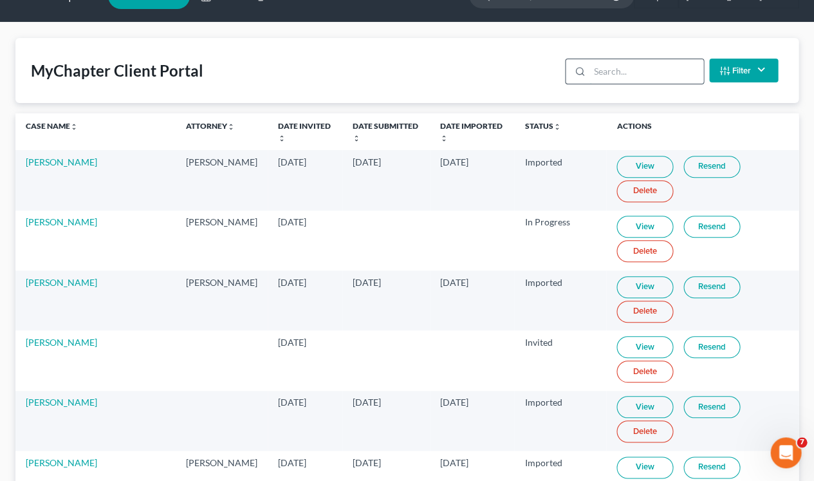
click at [626, 70] on input "search" at bounding box center [647, 71] width 114 height 24
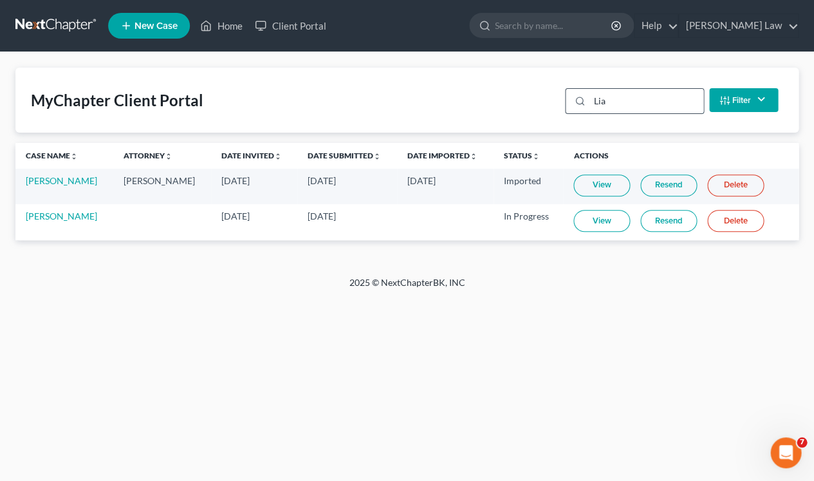
scroll to position [0, 0]
type input "[PERSON_NAME]"
click at [69, 180] on link "[PERSON_NAME]" at bounding box center [61, 180] width 71 height 11
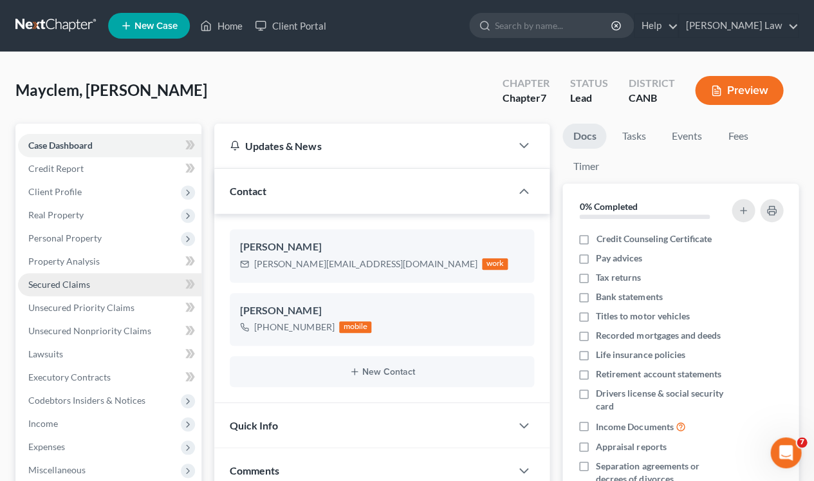
click at [98, 273] on link "Secured Claims" at bounding box center [109, 284] width 183 height 23
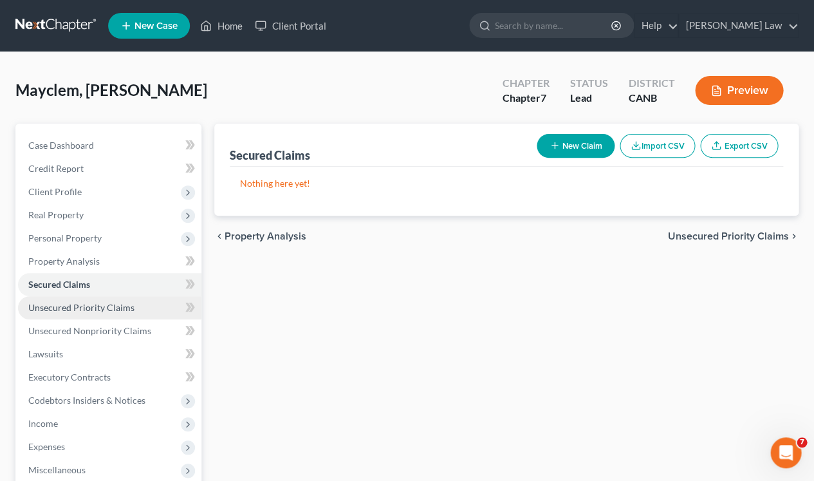
click at [105, 303] on span "Unsecured Priority Claims" at bounding box center [81, 307] width 106 height 11
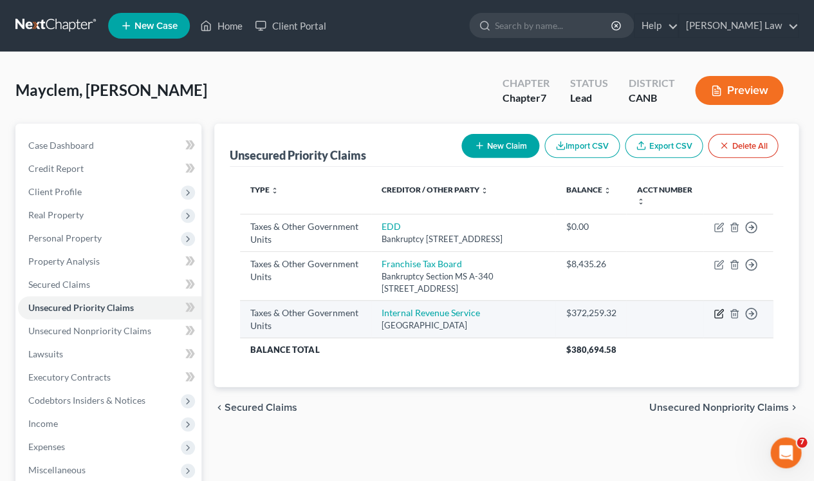
click at [715, 318] on icon "button" at bounding box center [719, 314] width 8 height 8
select select "0"
select select "39"
select select "0"
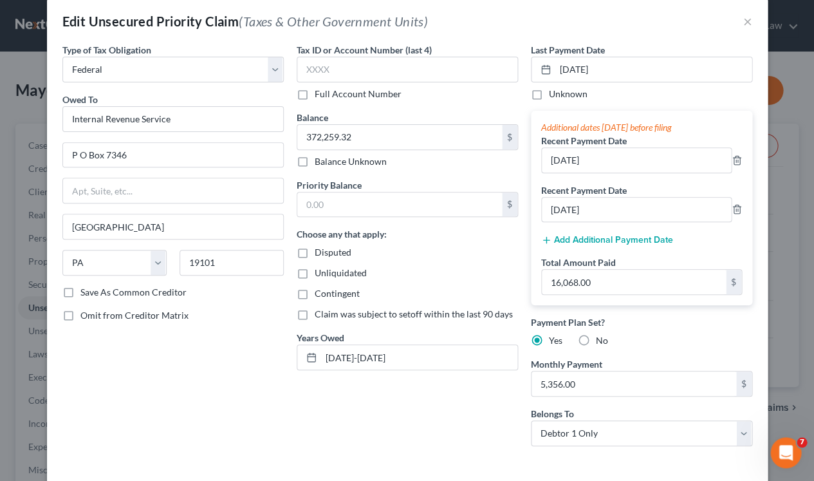
scroll to position [17, 0]
click at [746, 20] on button "×" at bounding box center [748, 20] width 9 height 15
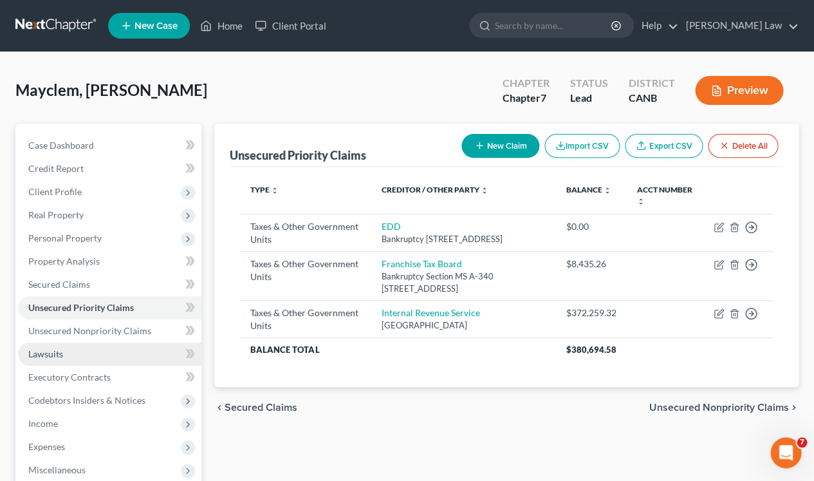
click at [108, 345] on link "Lawsuits" at bounding box center [109, 353] width 183 height 23
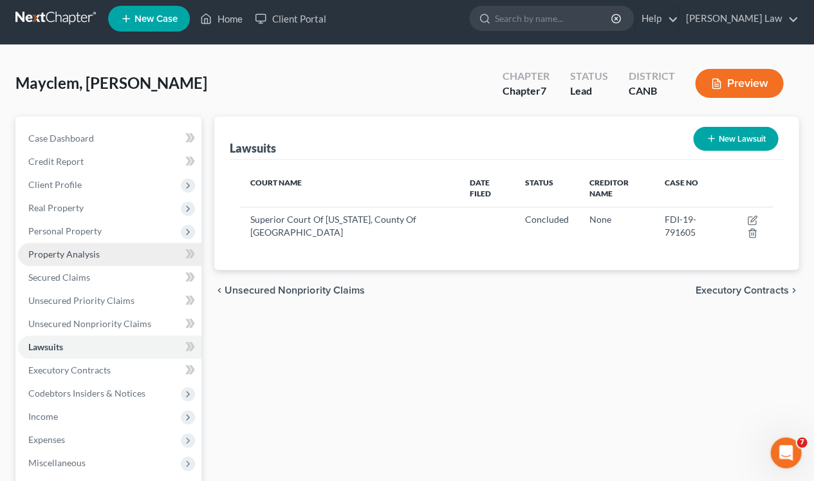
scroll to position [12, 0]
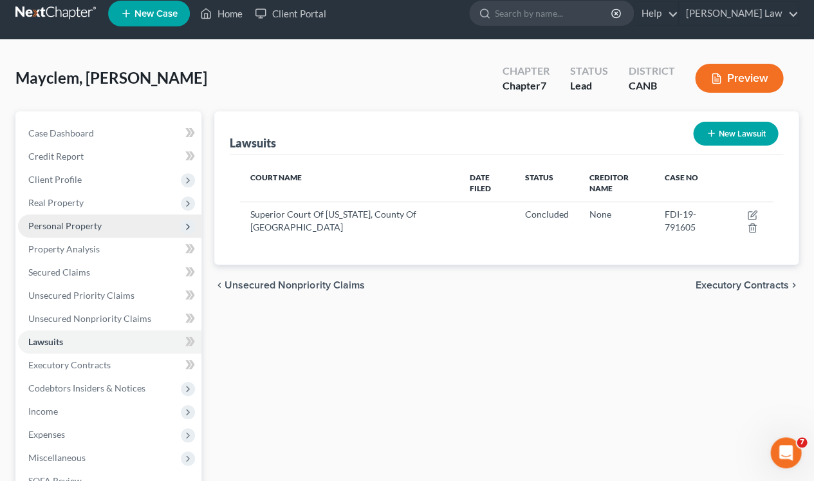
click at [98, 226] on span "Personal Property" at bounding box center [64, 225] width 73 height 11
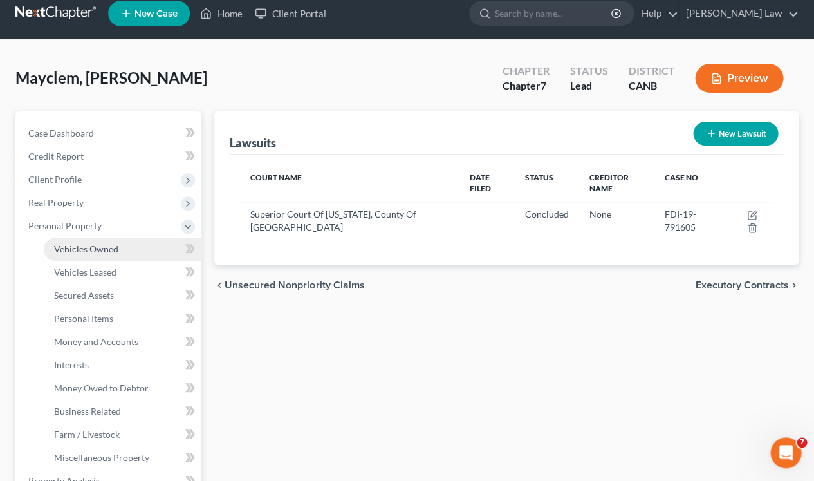
click at [93, 249] on span "Vehicles Owned" at bounding box center [86, 248] width 64 height 11
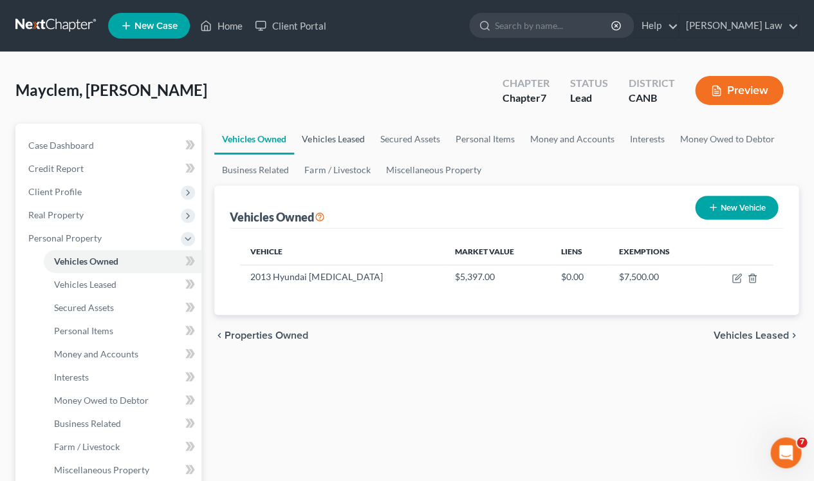
click at [335, 129] on link "Vehicles Leased" at bounding box center [333, 139] width 78 height 31
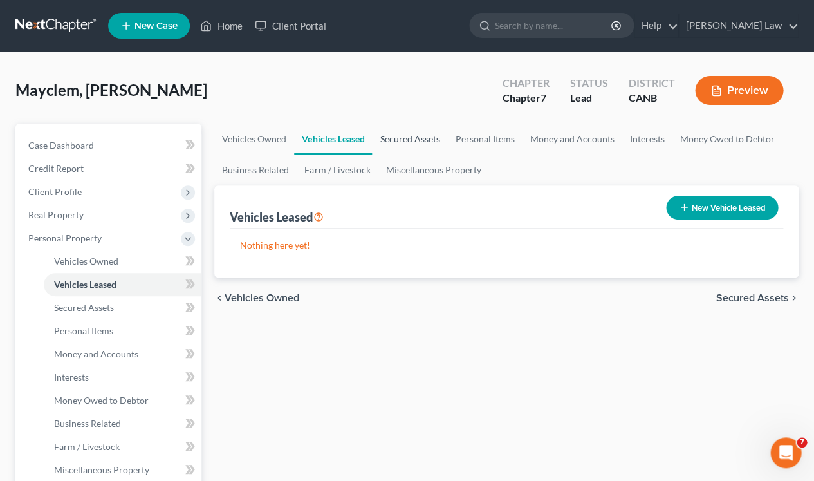
click at [413, 133] on link "Secured Assets" at bounding box center [409, 139] width 75 height 31
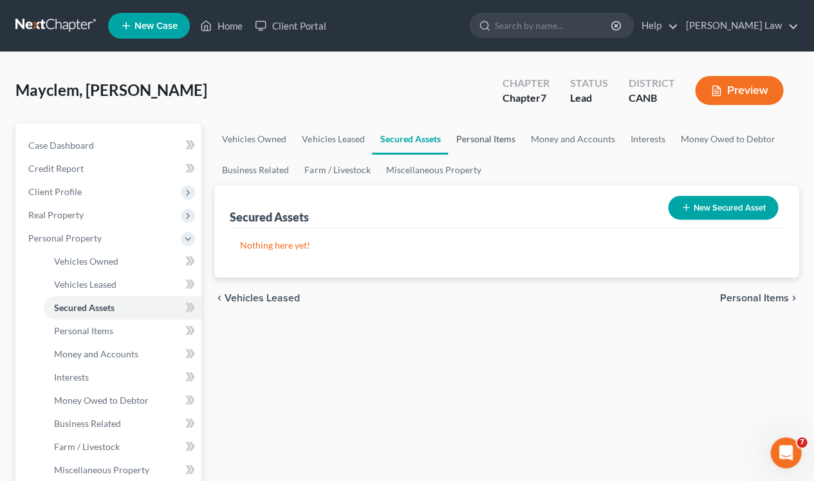
click at [470, 138] on link "Personal Items" at bounding box center [485, 139] width 75 height 31
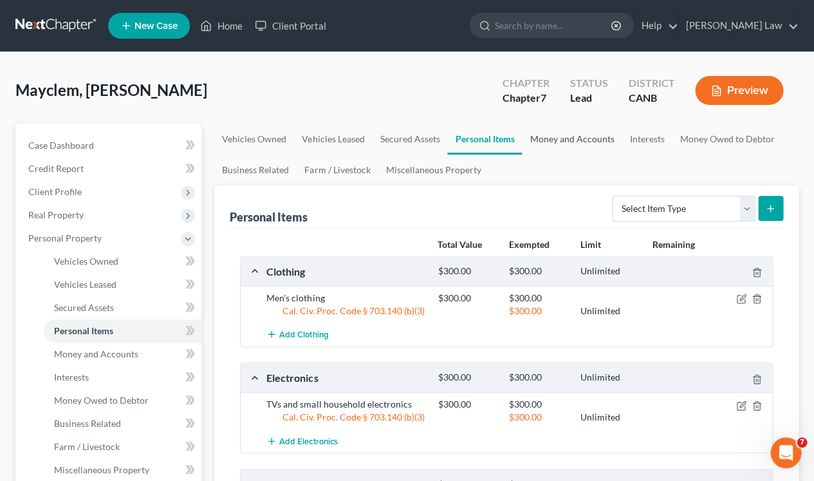
click at [561, 142] on link "Money and Accounts" at bounding box center [572, 139] width 100 height 31
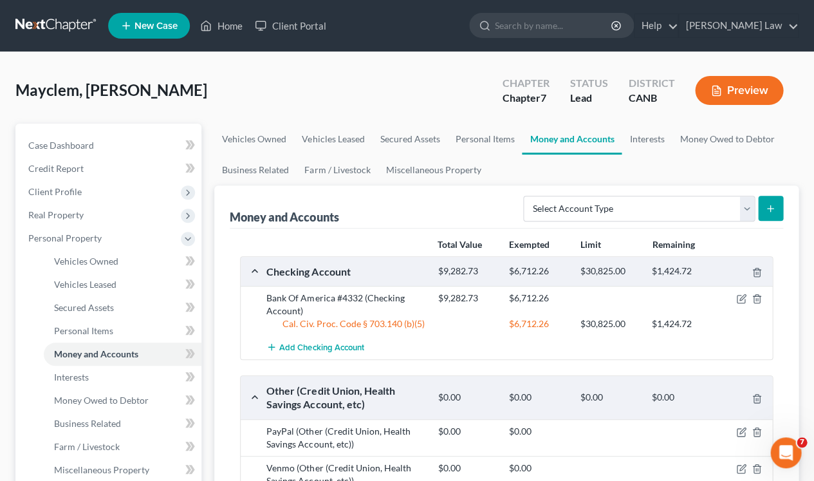
scroll to position [232, 0]
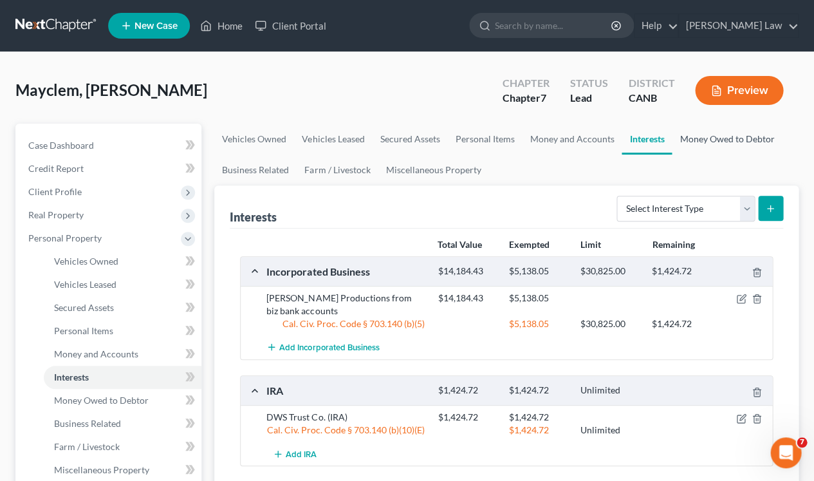
click at [704, 124] on link "Money Owed to Debtor" at bounding box center [727, 139] width 110 height 31
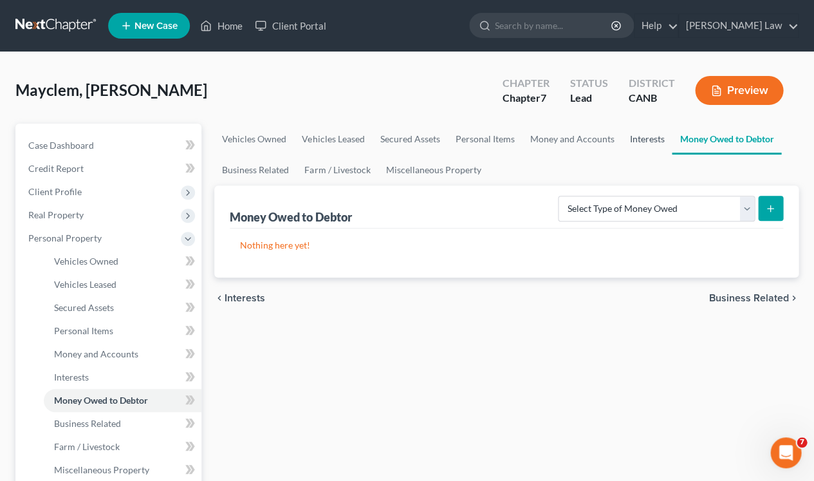
click at [637, 143] on link "Interests" at bounding box center [647, 139] width 50 height 31
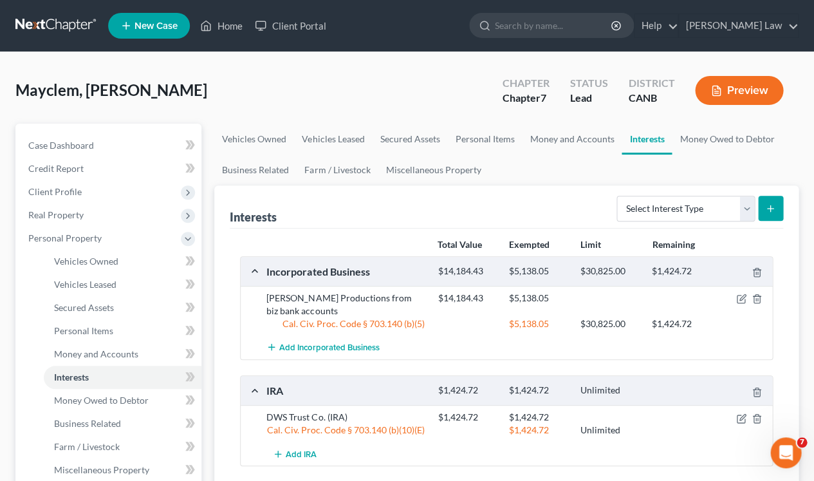
scroll to position [90, 0]
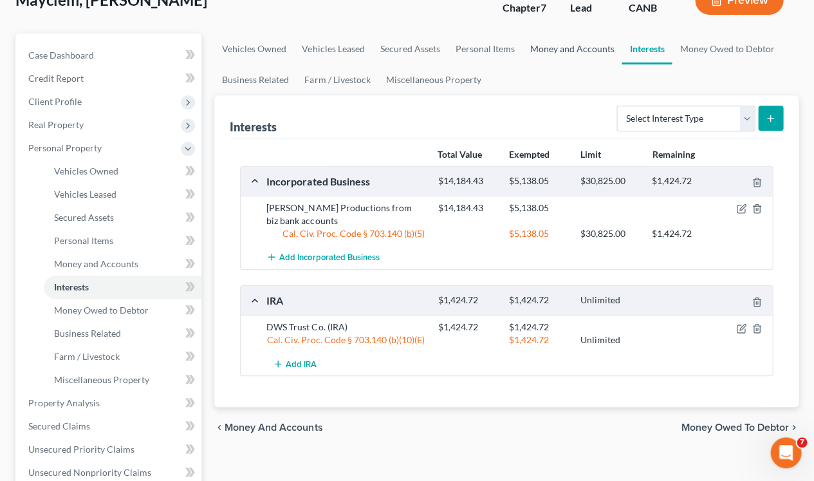
click at [547, 50] on link "Money and Accounts" at bounding box center [572, 48] width 100 height 31
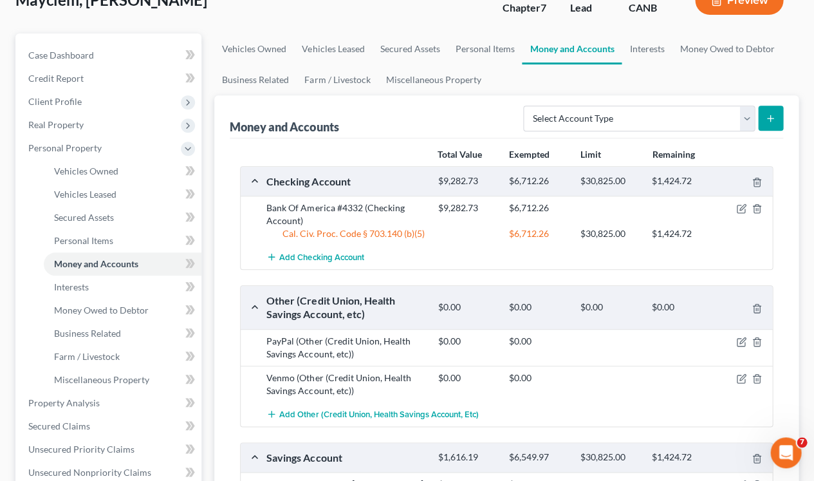
scroll to position [57, 0]
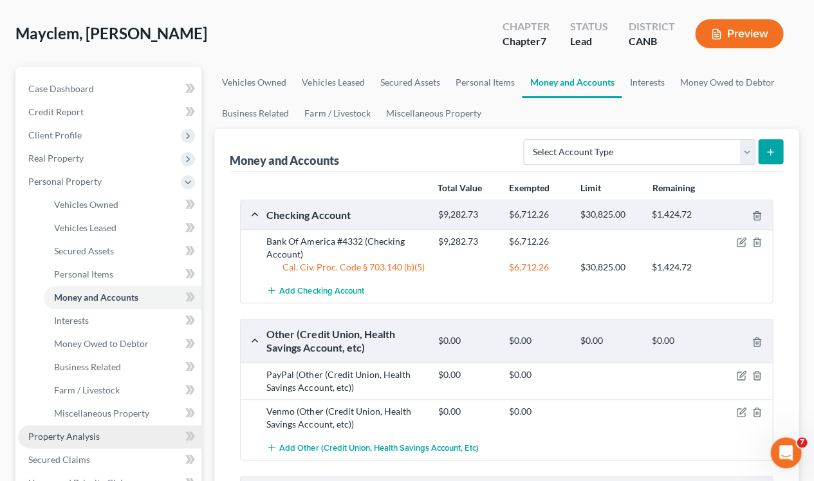
click at [89, 431] on span "Property Analysis" at bounding box center [63, 436] width 71 height 11
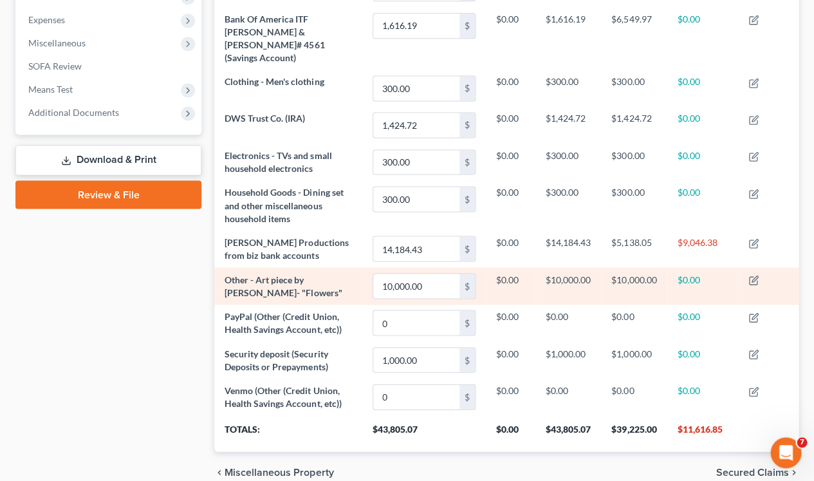
scroll to position [422, 0]
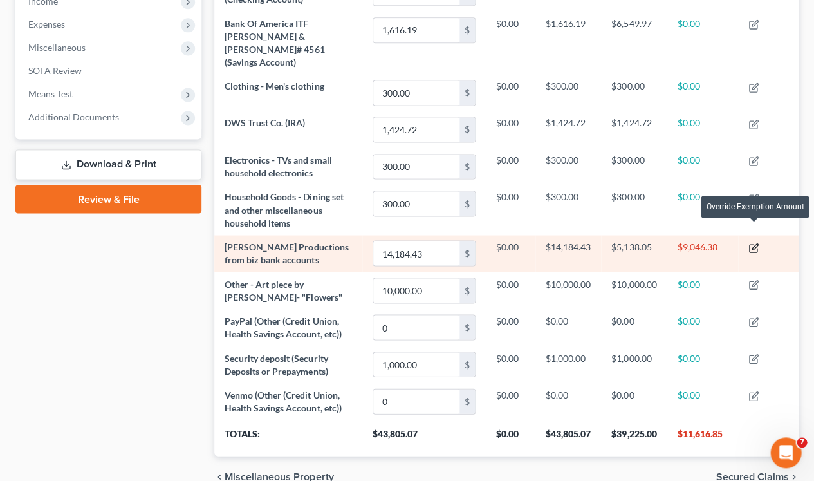
click at [755, 243] on icon "button" at bounding box center [754, 248] width 10 height 10
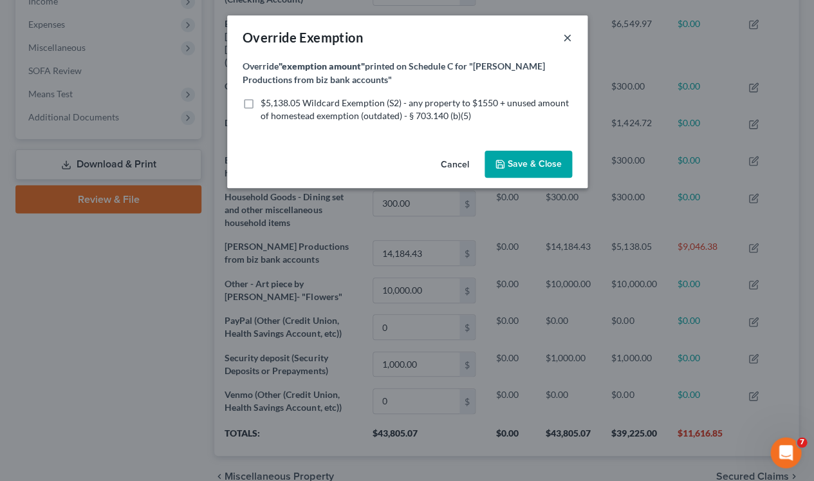
click at [567, 34] on button "×" at bounding box center [567, 37] width 9 height 15
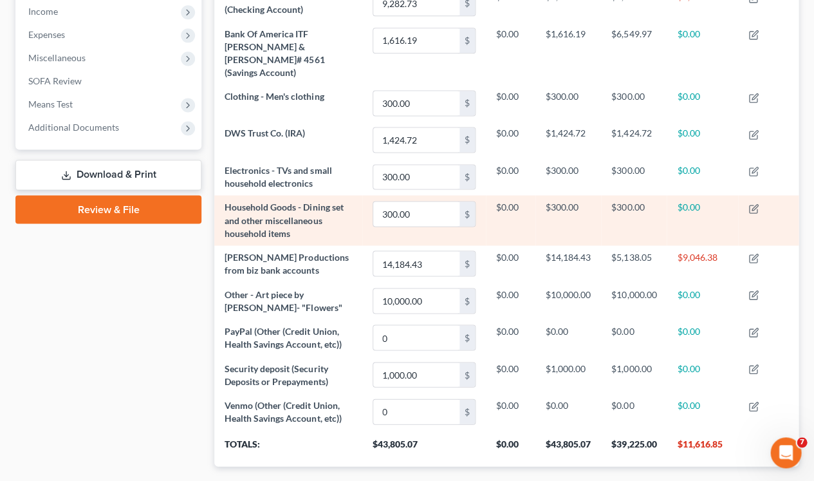
scroll to position [413, 0]
